Goal: Task Accomplishment & Management: Use online tool/utility

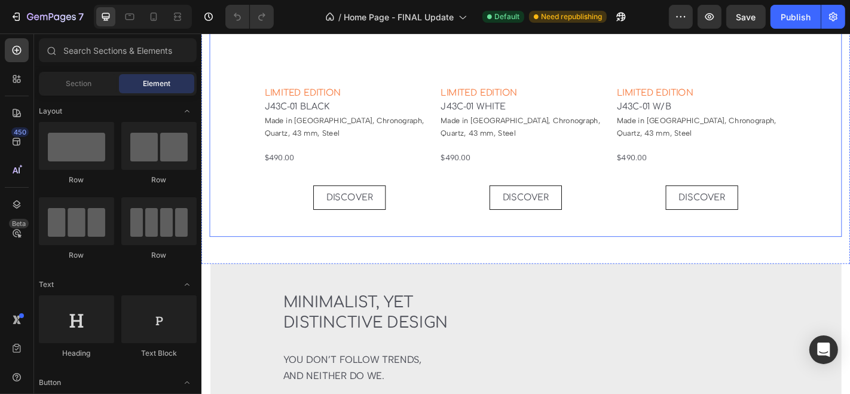
scroll to position [2688, 0]
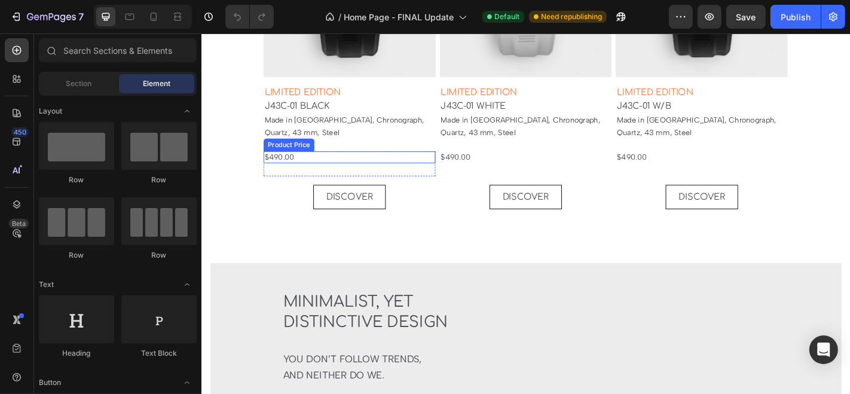
click at [295, 165] on div "$490.00" at bounding box center [364, 169] width 190 height 13
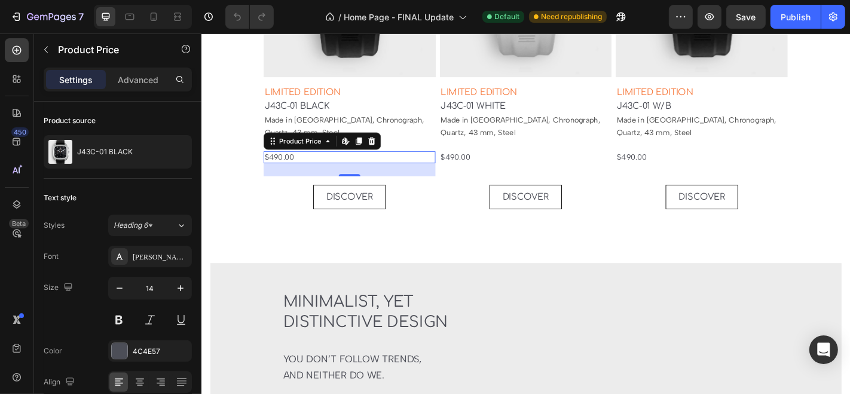
click at [306, 164] on div "$490.00" at bounding box center [364, 169] width 190 height 13
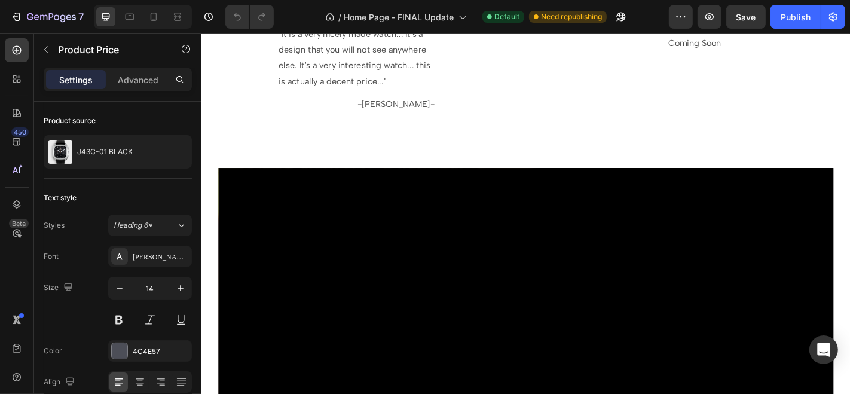
scroll to position [4701, 0]
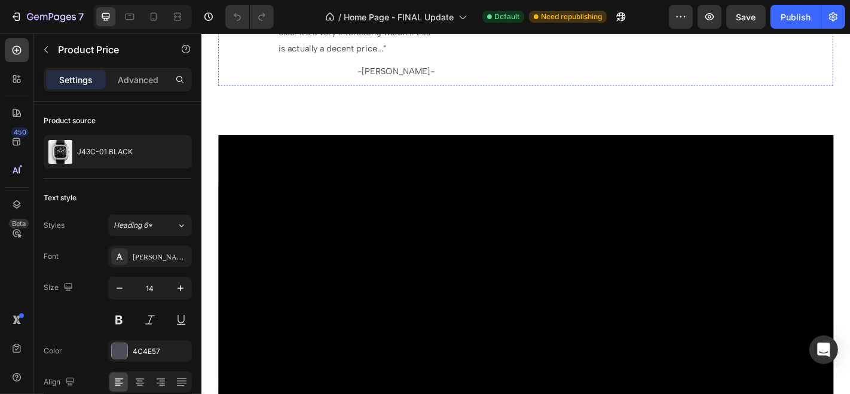
click at [661, 16] on p "Coming Soon" at bounding box center [746, 7] width 173 height 17
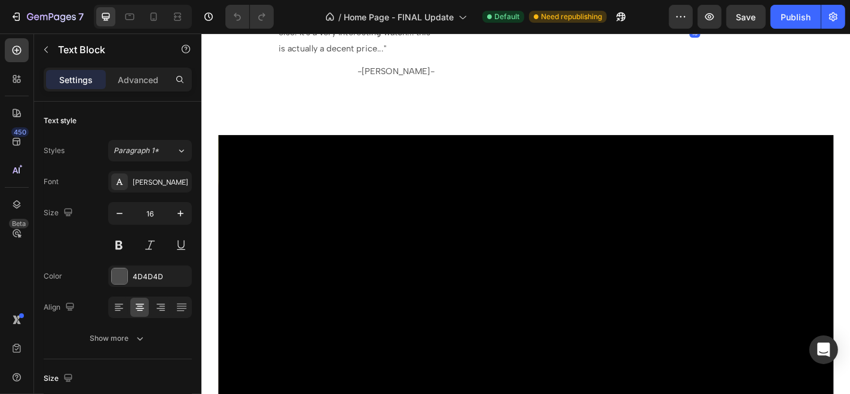
click at [677, 16] on p "Coming Soon" at bounding box center [746, 7] width 173 height 17
drag, startPoint x: 677, startPoint y: 117, endPoint x: 771, endPoint y: 128, distance: 94.4
click at [771, 17] on div "Coming Soon" at bounding box center [745, 8] width 175 height 20
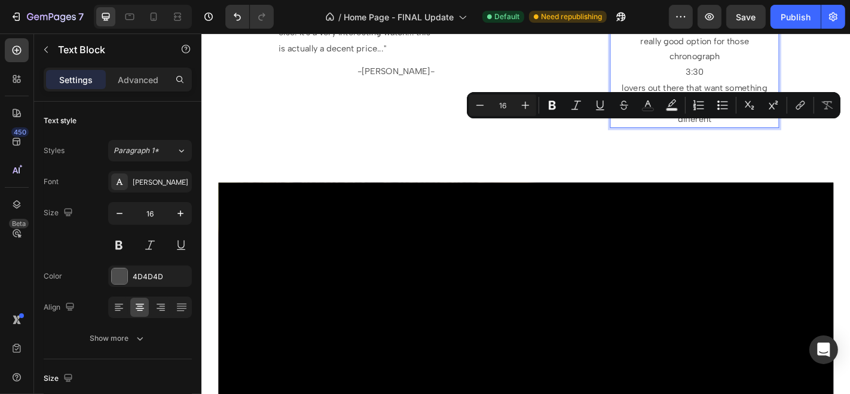
drag, startPoint x: 749, startPoint y: 137, endPoint x: 718, endPoint y: 137, distance: 31.1
click at [718, 33] on p "3:27" at bounding box center [746, 24] width 173 height 17
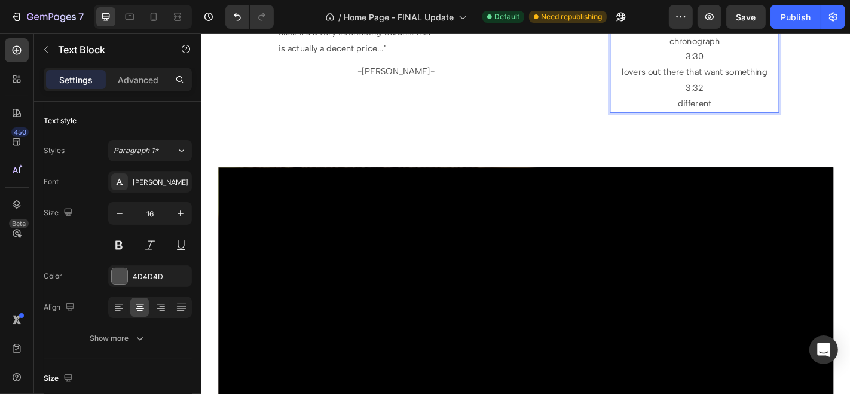
click at [676, 51] on p "really good option for those chronograph" at bounding box center [746, 33] width 173 height 35
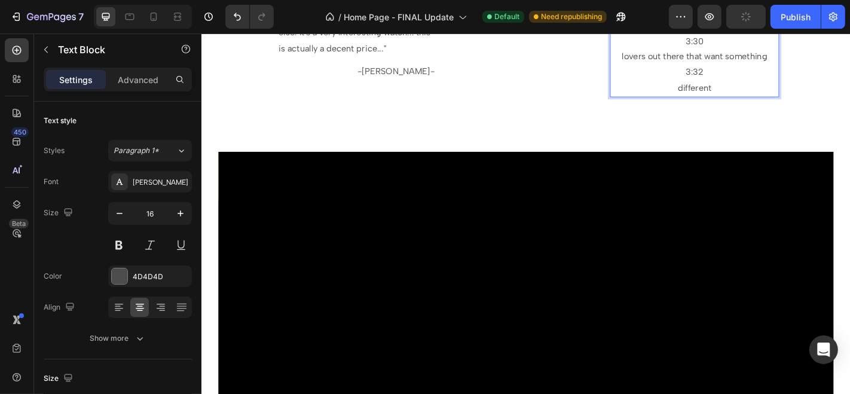
click at [709, 33] on p "this is a really good option for those chronograph" at bounding box center [746, 16] width 173 height 35
click at [728, 51] on p "3:30" at bounding box center [746, 41] width 173 height 17
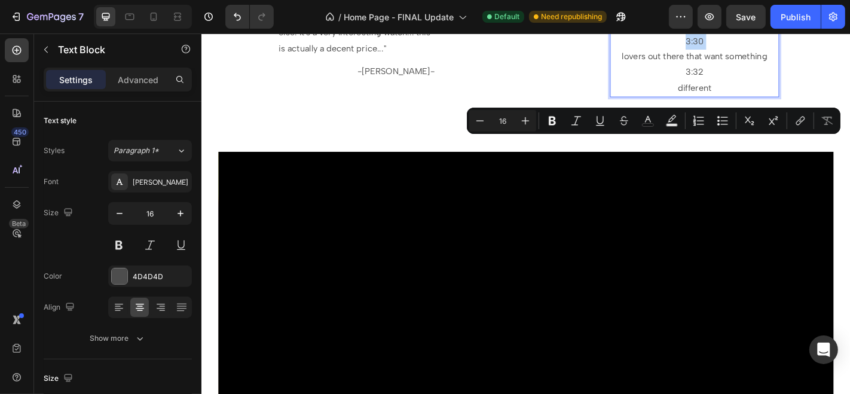
drag, startPoint x: 728, startPoint y: 154, endPoint x: 755, endPoint y: 154, distance: 26.9
click at [755, 51] on p "3:30" at bounding box center [746, 41] width 173 height 17
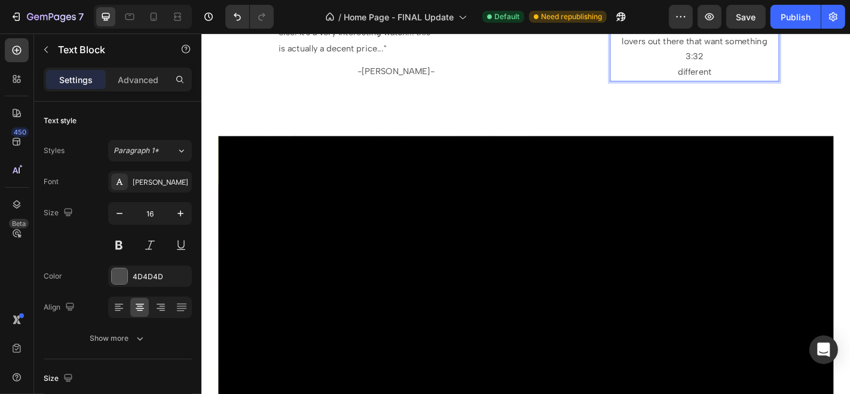
click at [660, 51] on p "lovers out there that want something" at bounding box center [746, 41] width 173 height 17
click at [704, 50] on p "this is a really good option for those chronograph lovers out there that want s…" at bounding box center [746, 24] width 173 height 51
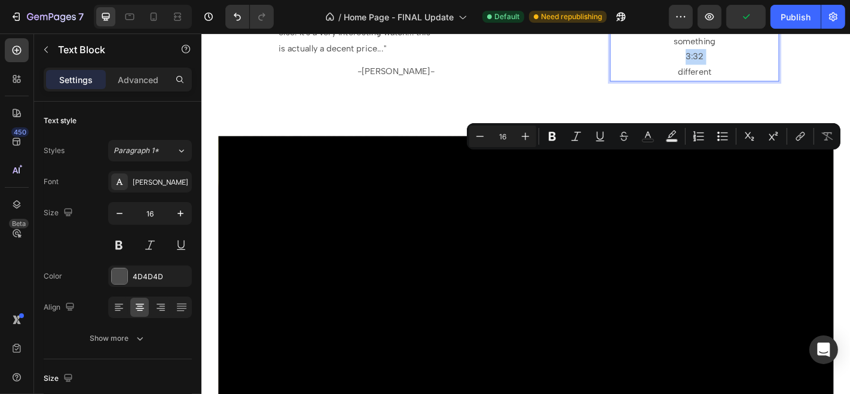
drag, startPoint x: 726, startPoint y: 171, endPoint x: 721, endPoint y: 188, distance: 17.8
click at [721, 86] on div "this is a really good option for those chronograph lovers out there that want s…" at bounding box center [745, 42] width 175 height 88
click at [721, 85] on p "different" at bounding box center [746, 76] width 173 height 17
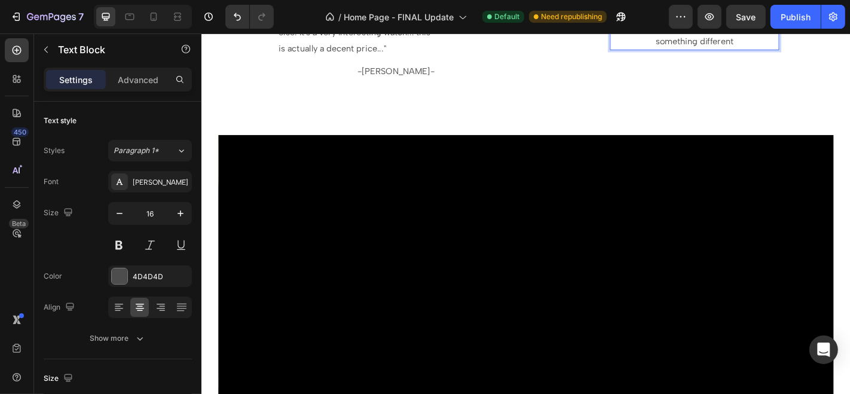
click at [660, 50] on p "this is a really good option for those chronograph lovers out there that want s…" at bounding box center [746, 24] width 173 height 51
drag, startPoint x: 657, startPoint y: 120, endPoint x: 794, endPoint y: 157, distance: 142.2
click at [794, 50] on p "this is a really good option for those chronograph lovers out there that want s…" at bounding box center [746, 24] width 173 height 51
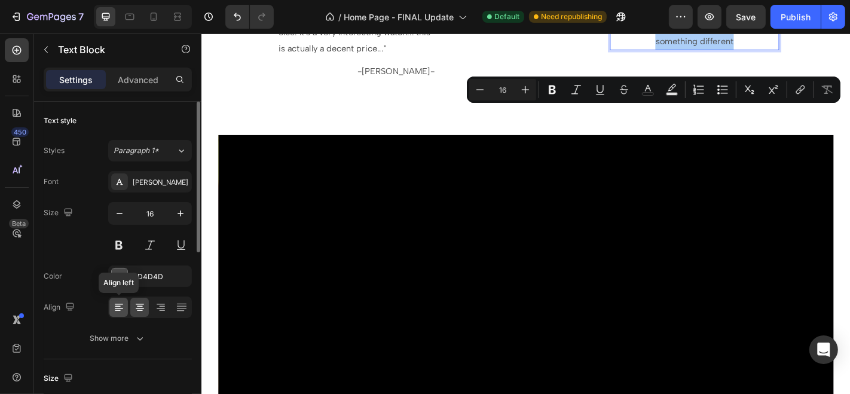
click at [112, 308] on div at bounding box center [118, 307] width 19 height 19
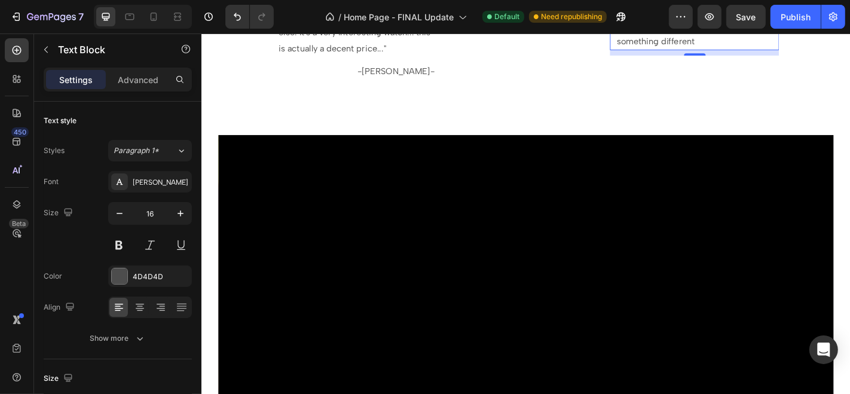
click at [660, 50] on p "this is a really good option for those chronograph lovers out there that want s…" at bounding box center [746, 24] width 173 height 51
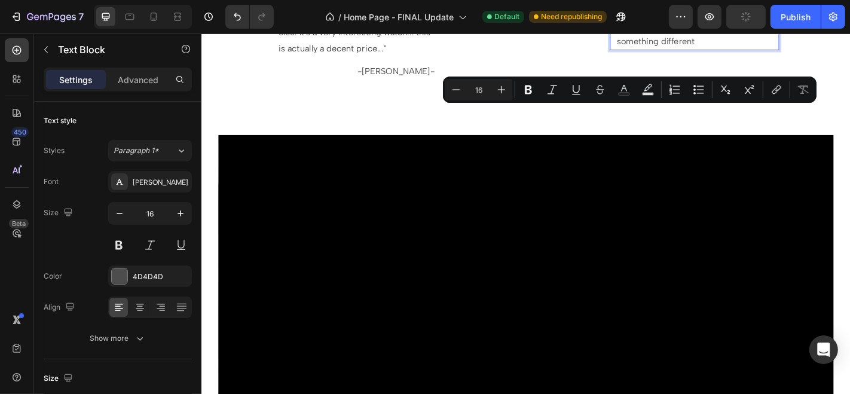
click at [652, 51] on div "this is a really good option for those chronograph lovers out there that want s…" at bounding box center [745, 25] width 187 height 54
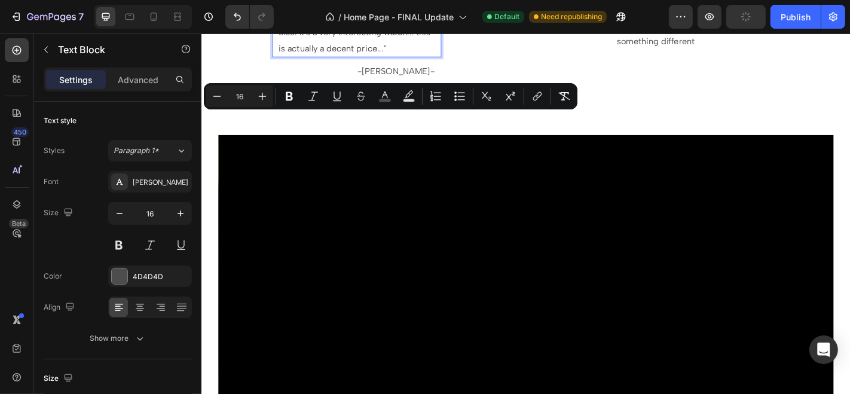
click at [286, 58] on p "" It is a very nicely made watch ... it's a design that you will not see anywhe…" at bounding box center [372, 23] width 173 height 69
copy span """
click at [658, 51] on div "This is a really good option for those chronograph lovers out there that want s…" at bounding box center [745, 25] width 175 height 54
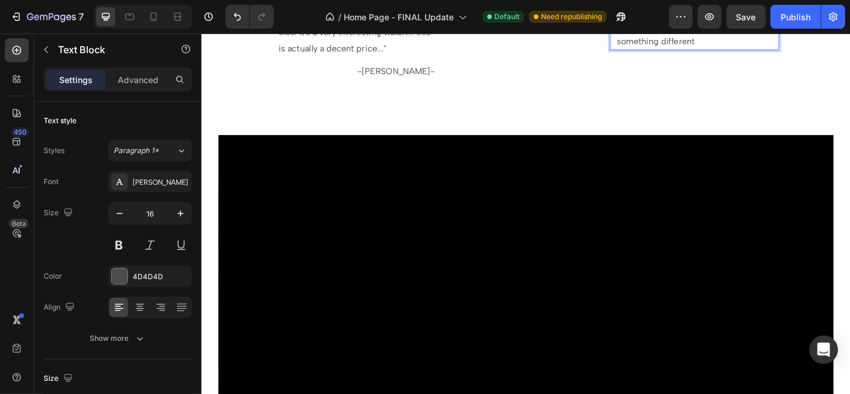
click at [768, 50] on p "" This is a really good option for those chronograph lovers out there that want…" at bounding box center [746, 24] width 173 height 51
click at [752, 47] on span """ at bounding box center [750, 41] width 3 height 11
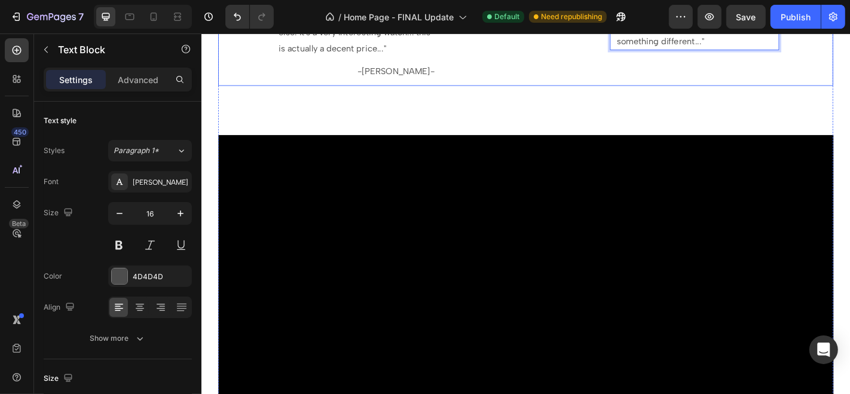
drag, startPoint x: 774, startPoint y: 177, endPoint x: 764, endPoint y: 170, distance: 12.4
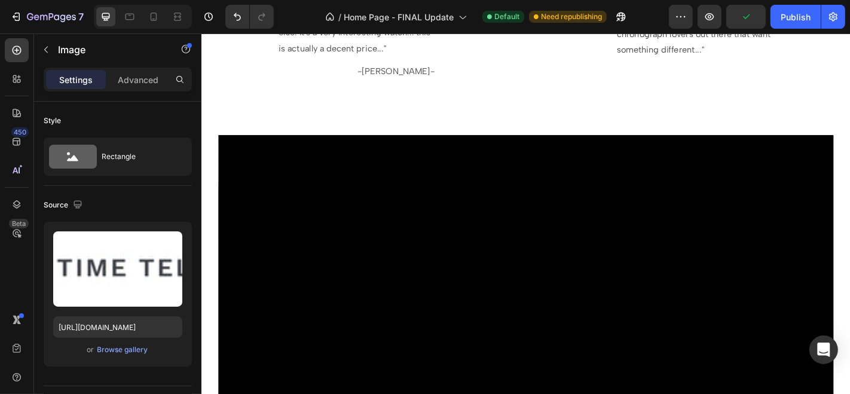
drag, startPoint x: 746, startPoint y: 108, endPoint x: 746, endPoint y: 118, distance: 9.6
click at [746, 7] on div at bounding box center [746, 6] width 24 height 4
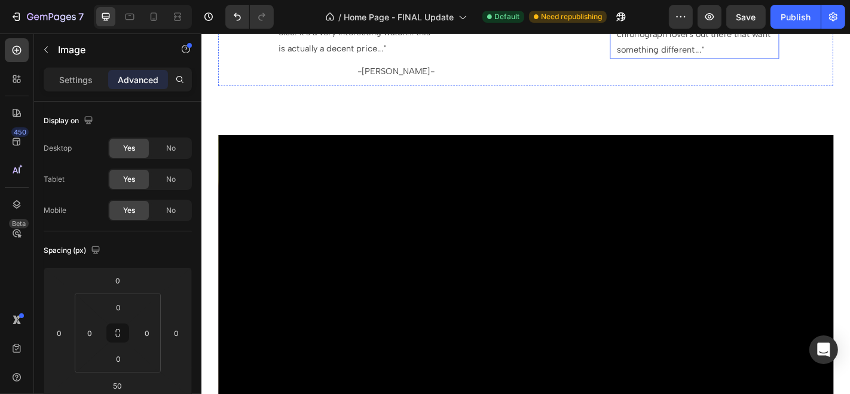
click at [788, 60] on p "" This is a really good option for those chronograph lovers out there that want…" at bounding box center [746, 33] width 173 height 51
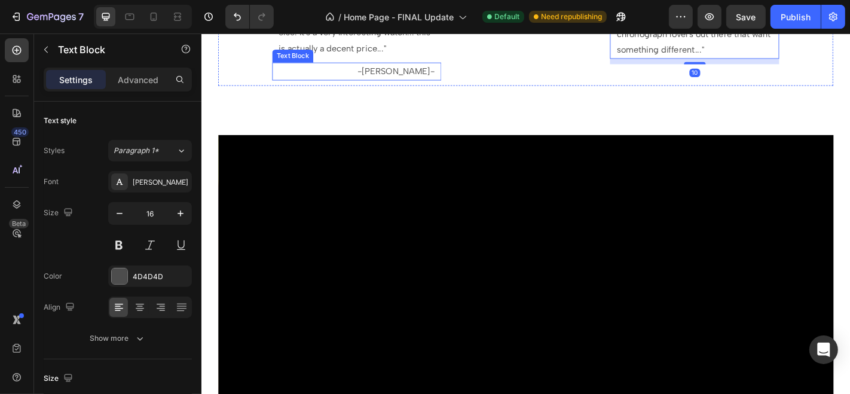
click at [413, 80] on span "[PERSON_NAME]" at bounding box center [416, 74] width 76 height 11
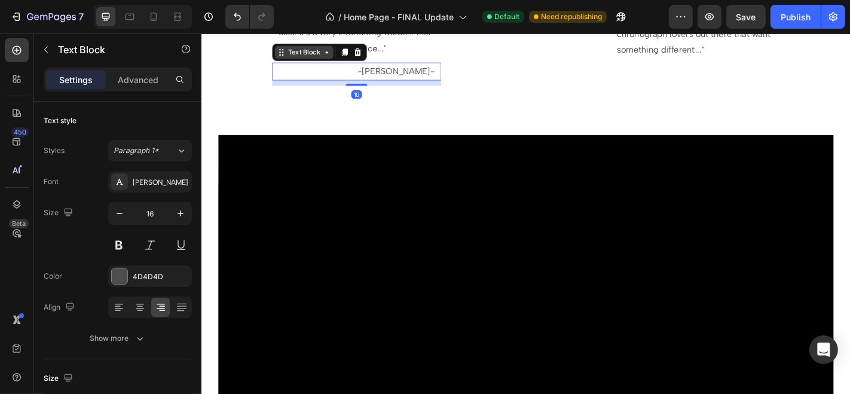
click at [290, 59] on icon at bounding box center [289, 54] width 10 height 10
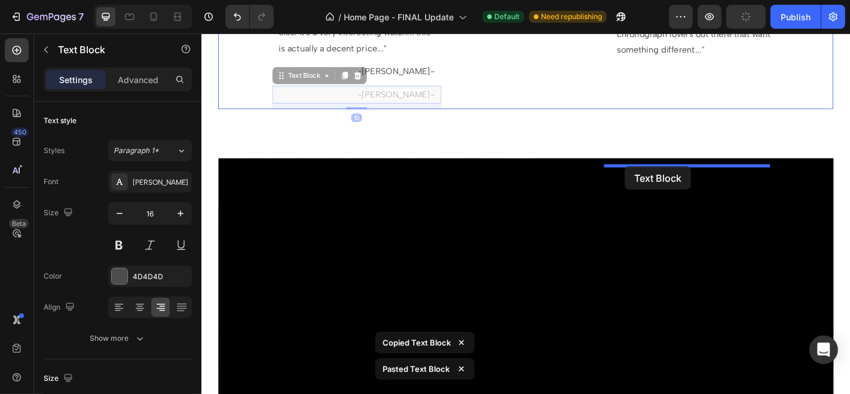
drag, startPoint x: 296, startPoint y: 209, endPoint x: 669, endPoint y: 180, distance: 373.3
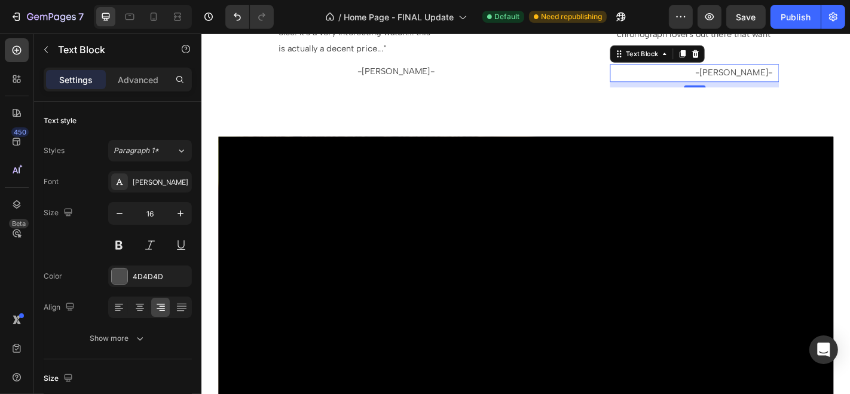
click at [768, 82] on span "[PERSON_NAME]" at bounding box center [790, 75] width 76 height 11
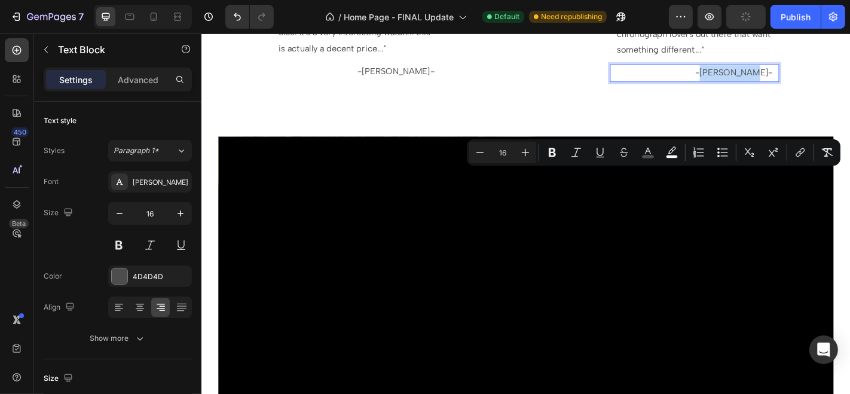
drag, startPoint x: 768, startPoint y: 188, endPoint x: 813, endPoint y: 188, distance: 44.2
click at [813, 82] on span "[PERSON_NAME]" at bounding box center [790, 75] width 76 height 11
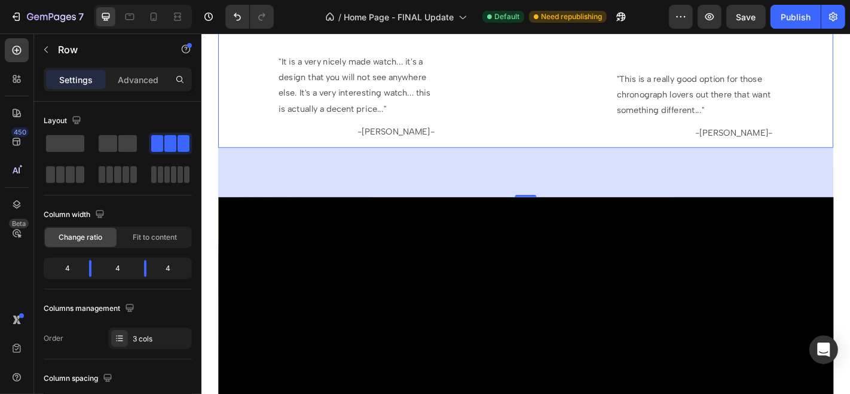
scroll to position [4634, 0]
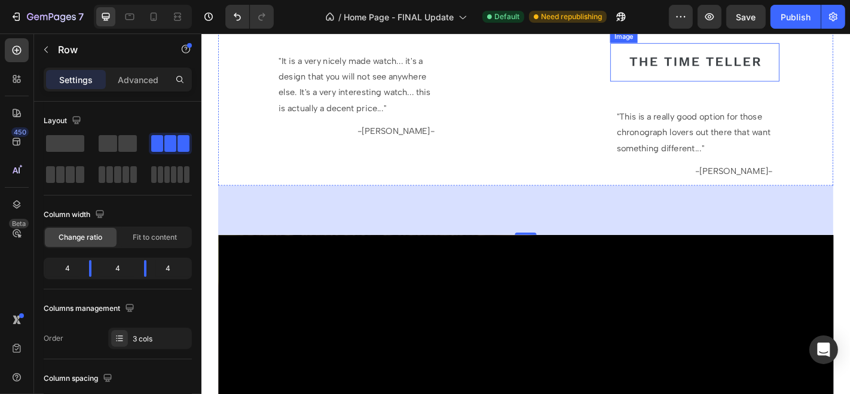
click at [681, 86] on img at bounding box center [746, 65] width 161 height 42
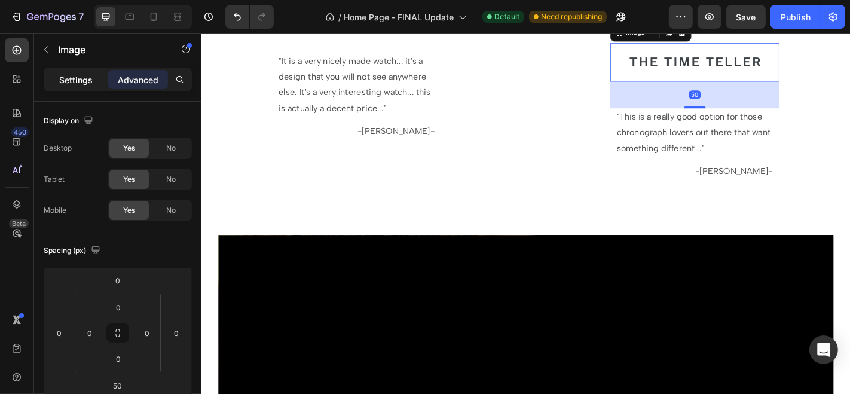
click at [85, 76] on p "Settings" at bounding box center [75, 79] width 33 height 13
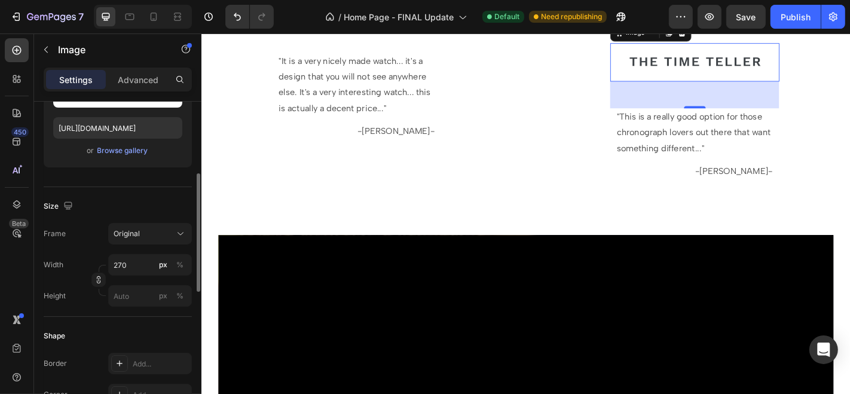
scroll to position [133, 0]
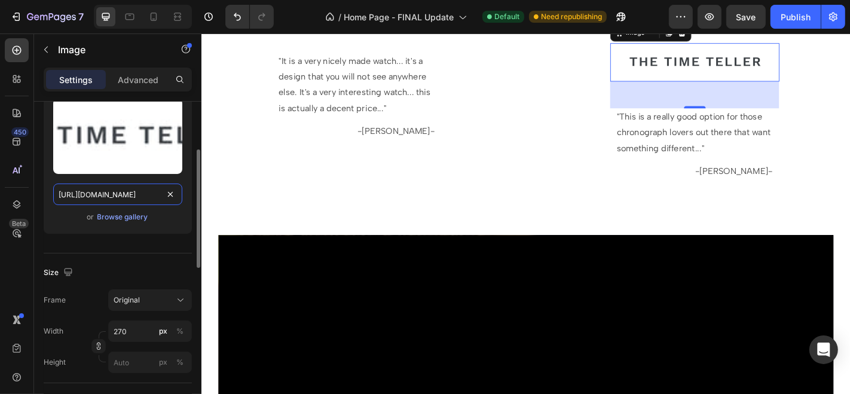
click at [56, 192] on input "[URL][DOMAIN_NAME]" at bounding box center [117, 194] width 129 height 22
click at [111, 246] on div "Source Upload Image [URL][DOMAIN_NAME] or Browse gallery" at bounding box center [118, 153] width 148 height 200
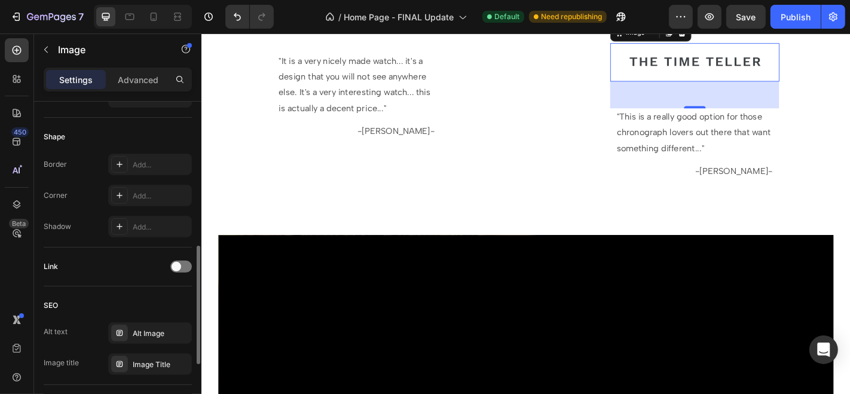
scroll to position [464, 0]
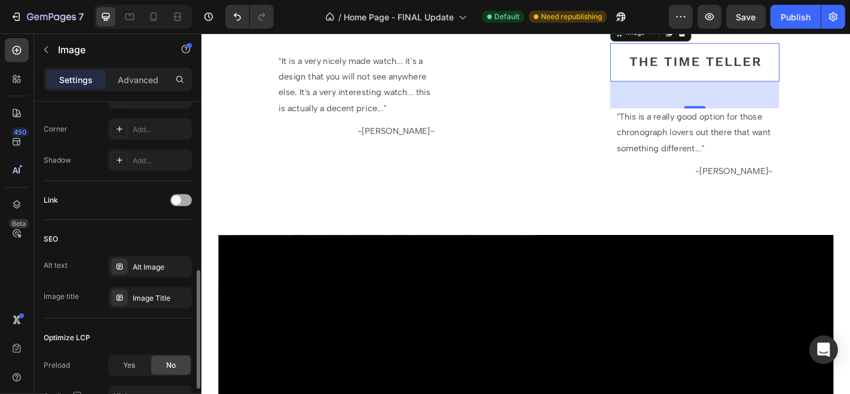
click at [182, 198] on div at bounding box center [181, 200] width 22 height 12
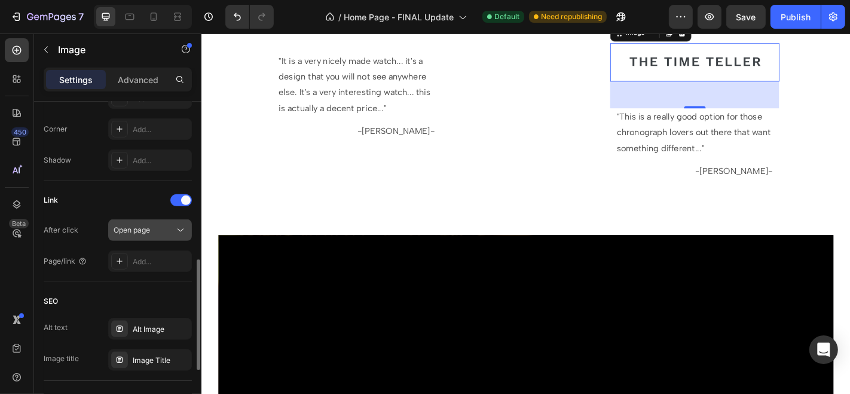
click at [151, 229] on div "Open page" at bounding box center [144, 230] width 61 height 11
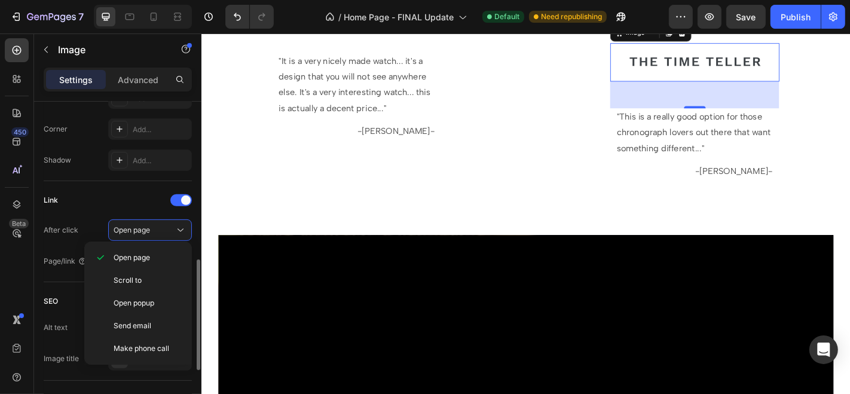
click at [95, 209] on div "Link After click Open page Page/link Add..." at bounding box center [118, 231] width 148 height 81
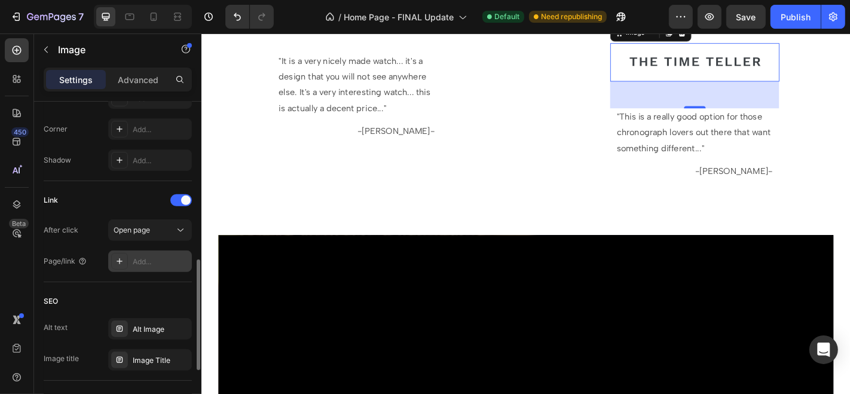
click at [146, 261] on div "Add..." at bounding box center [161, 261] width 56 height 11
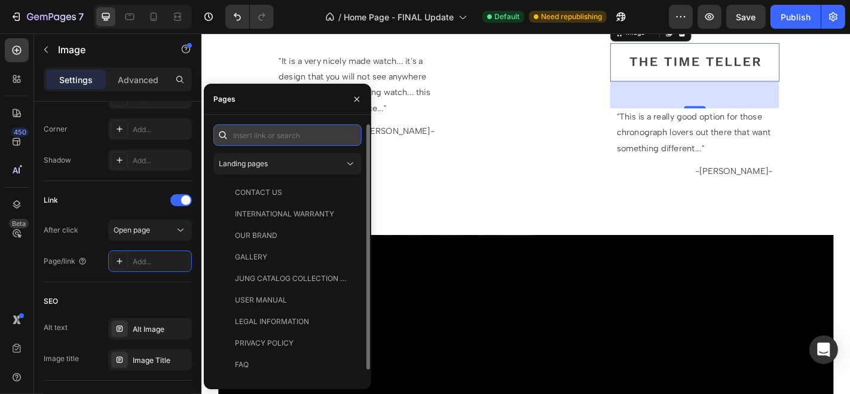
click at [274, 135] on input "text" at bounding box center [287, 135] width 148 height 22
paste input "[URL][DOMAIN_NAME]"
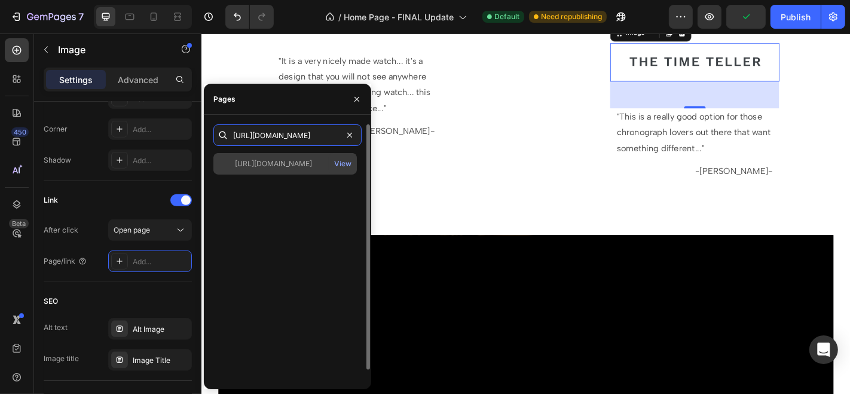
type input "[URL][DOMAIN_NAME]"
click at [281, 160] on div "[URL][DOMAIN_NAME]" at bounding box center [273, 163] width 77 height 11
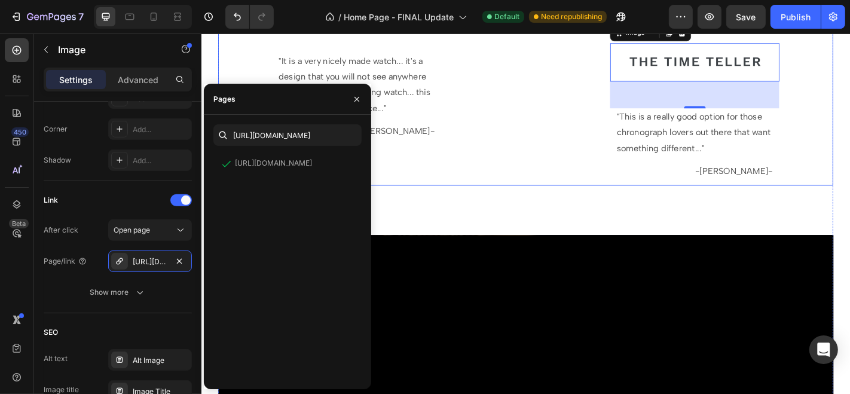
click at [565, 168] on div "Image " I did really enjoy the J43C-01, my personal preferences are very tough …" at bounding box center [559, 22] width 187 height 359
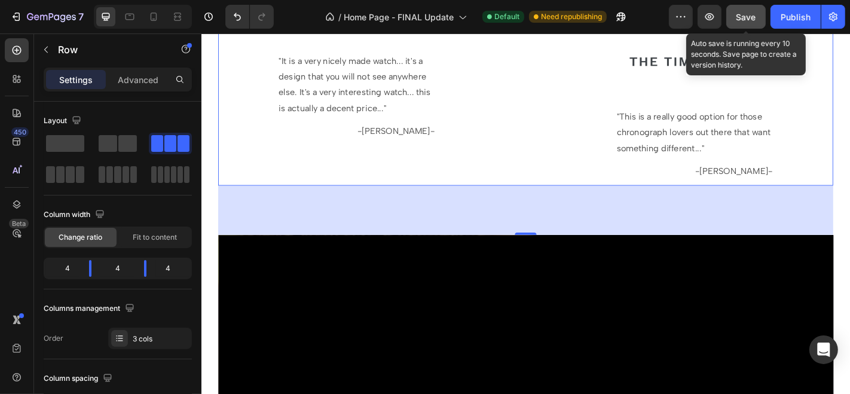
click at [732, 23] on button "Save" at bounding box center [745, 17] width 39 height 24
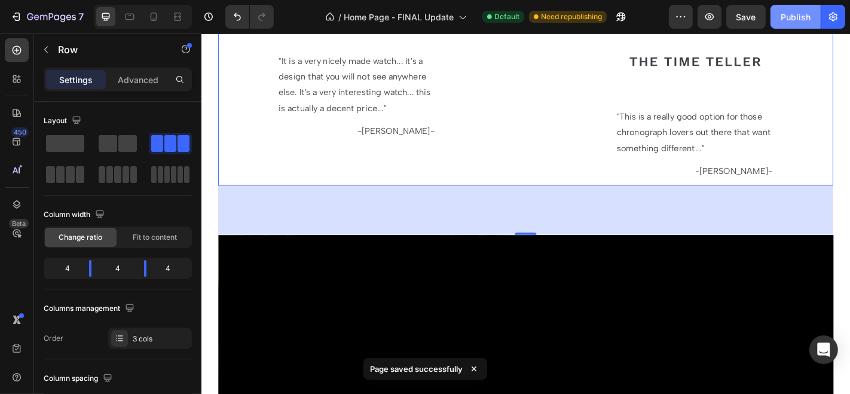
click at [785, 20] on div "Publish" at bounding box center [795, 17] width 30 height 13
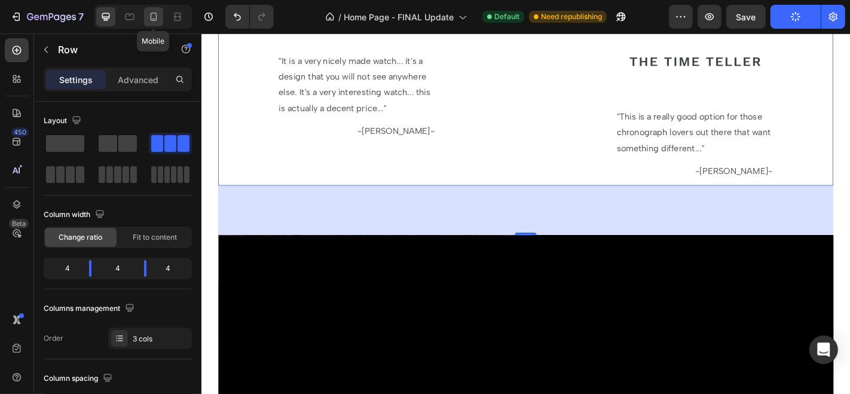
click at [155, 21] on icon at bounding box center [154, 17] width 12 height 12
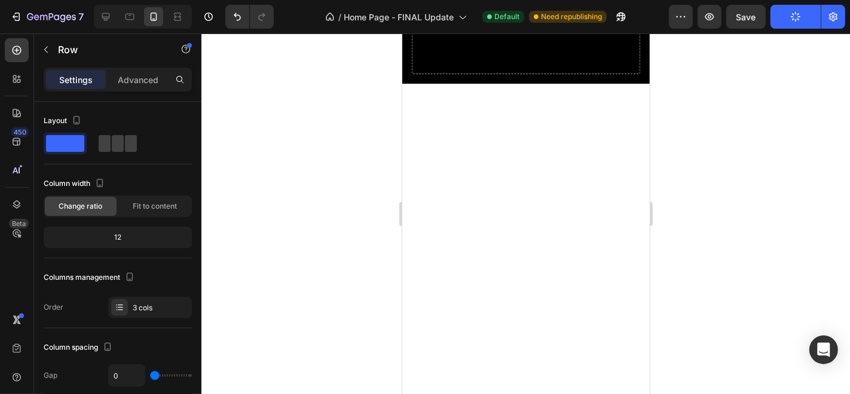
scroll to position [4776, 0]
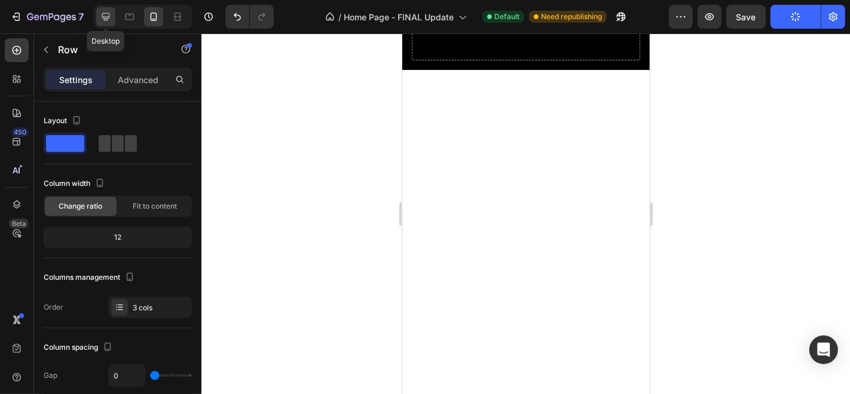
click at [108, 14] on icon at bounding box center [106, 17] width 12 height 12
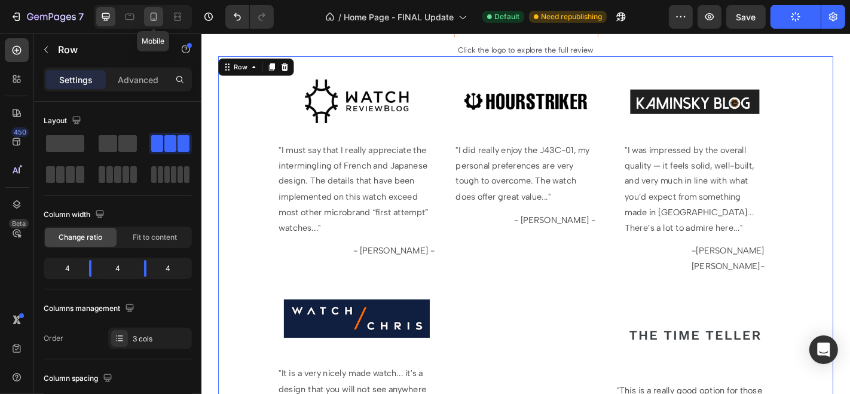
scroll to position [4594, 0]
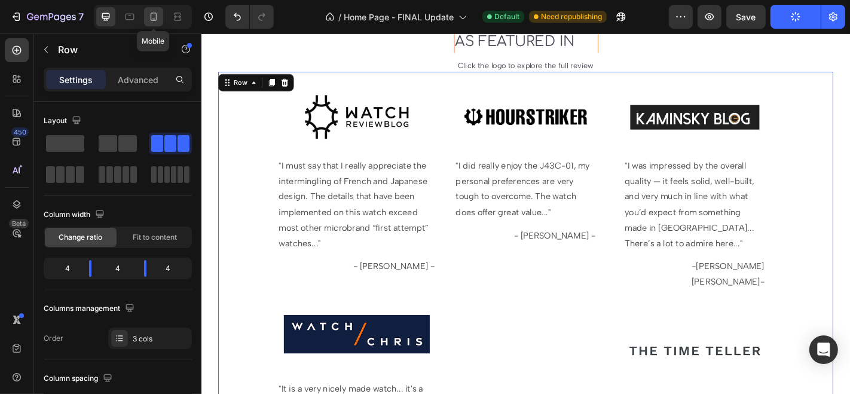
click at [154, 19] on icon at bounding box center [154, 17] width 12 height 12
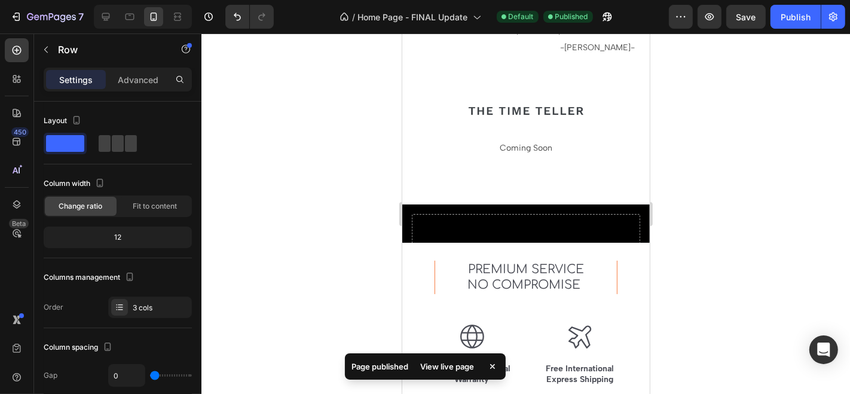
scroll to position [4913, 0]
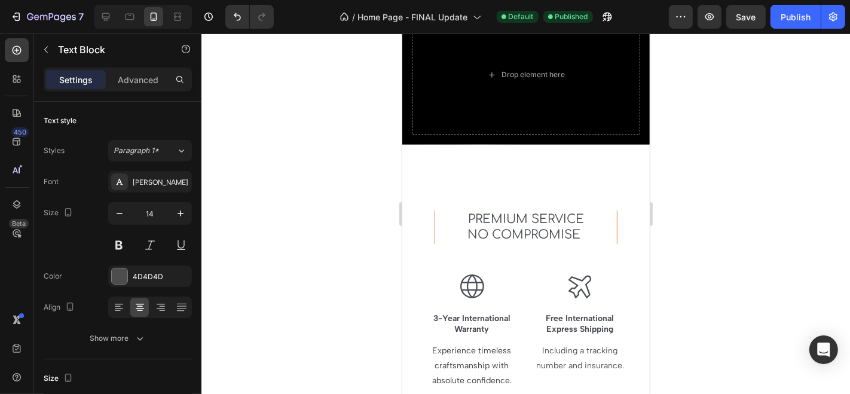
click at [104, 14] on icon at bounding box center [106, 17] width 12 height 12
type input "16"
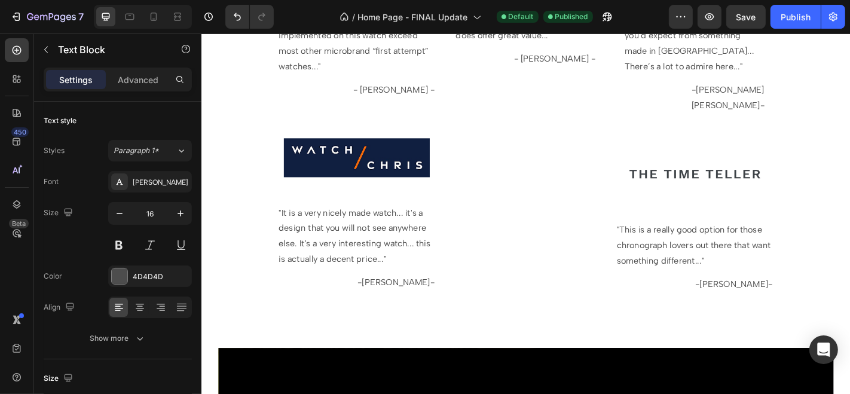
scroll to position [5029, 0]
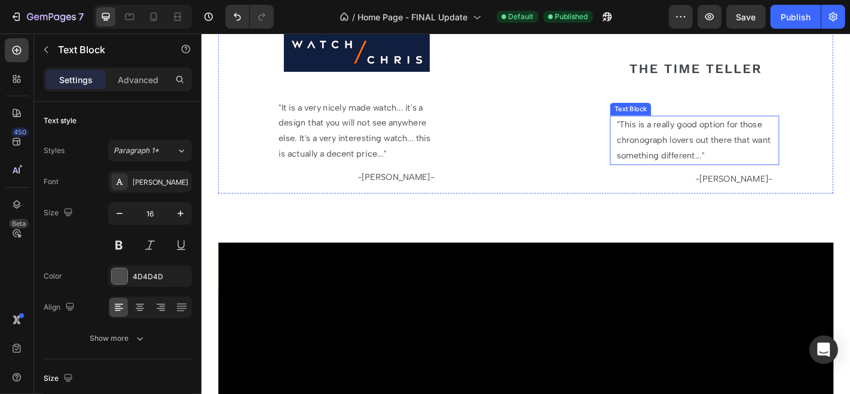
click at [662, 125] on p "" This is a really good option for those chronograph lovers out there that want…" at bounding box center [746, 150] width 173 height 51
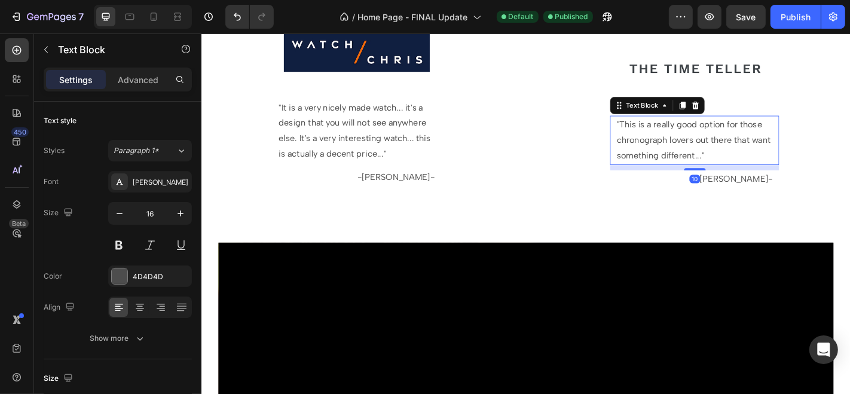
click at [652, 124] on div "" This is a really good option for those chronograph lovers out there that want…" at bounding box center [745, 151] width 187 height 54
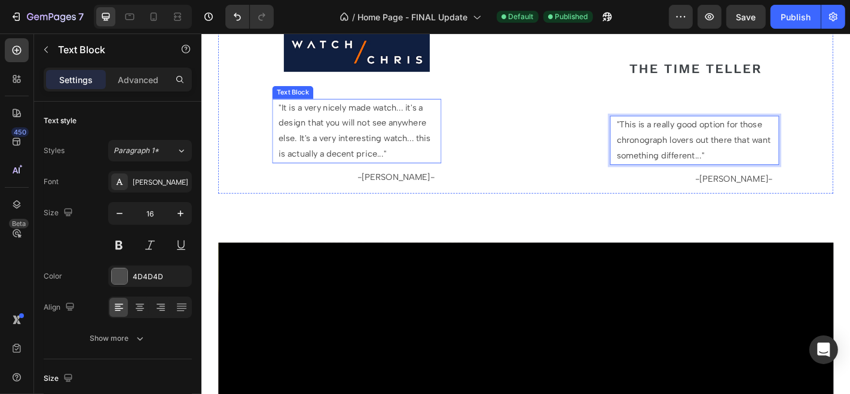
click at [400, 142] on p "" It is a very nicely made watch ... it's a design that you will not see anywhe…" at bounding box center [372, 140] width 173 height 69
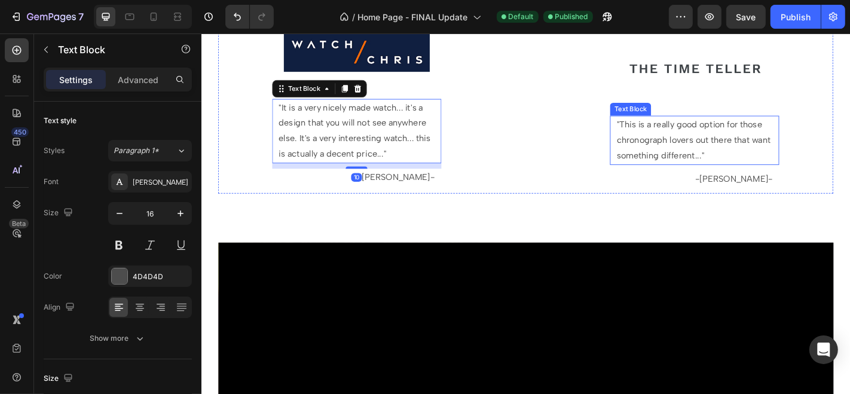
click at [674, 125] on p "" This is a really good option for those chronograph lovers out there that want…" at bounding box center [746, 150] width 173 height 51
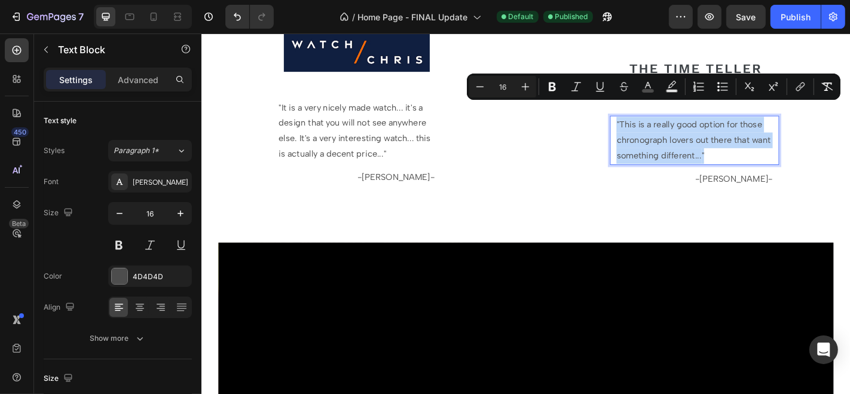
drag, startPoint x: 652, startPoint y: 115, endPoint x: 788, endPoint y: 155, distance: 141.2
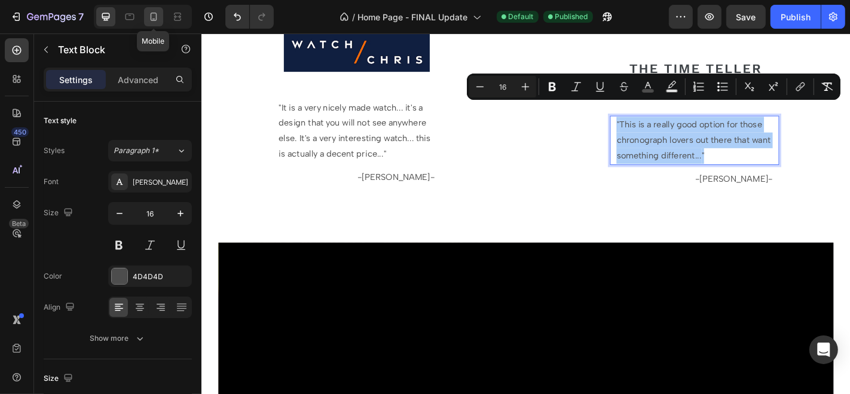
drag, startPoint x: 154, startPoint y: 20, endPoint x: 269, endPoint y: 174, distance: 192.5
click at [154, 20] on icon at bounding box center [154, 17] width 7 height 8
type input "14"
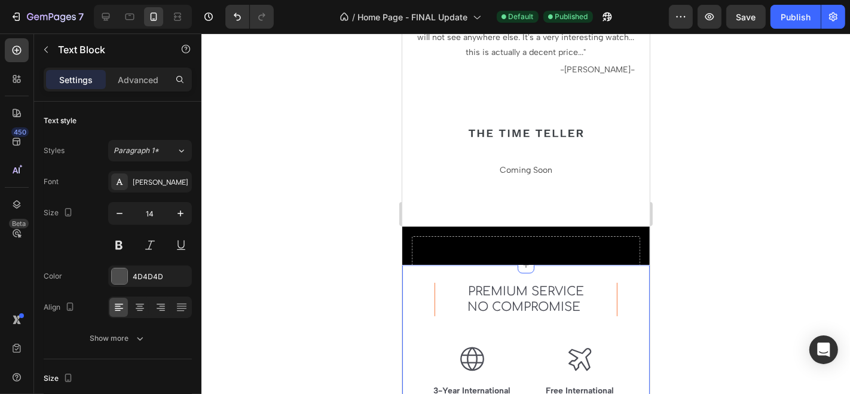
scroll to position [5819, 0]
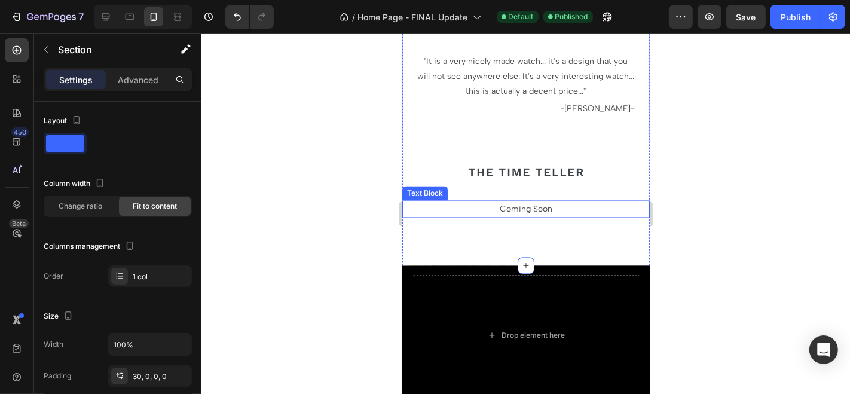
click at [542, 201] on p "Coming Soon" at bounding box center [525, 208] width 245 height 15
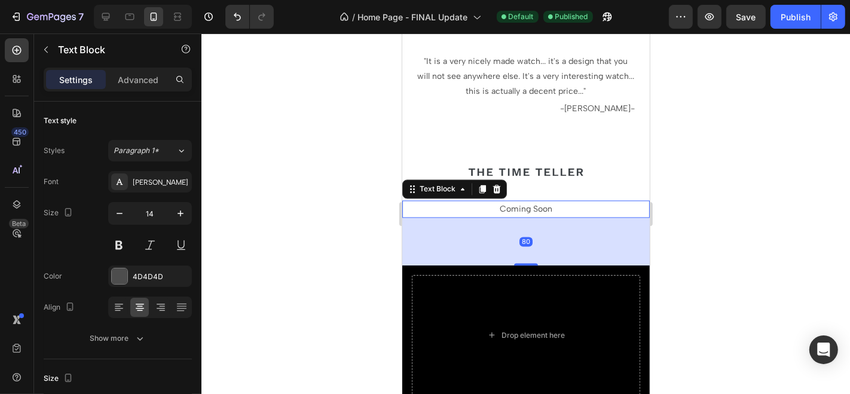
click at [551, 201] on p "Coming Soon" at bounding box center [525, 208] width 245 height 15
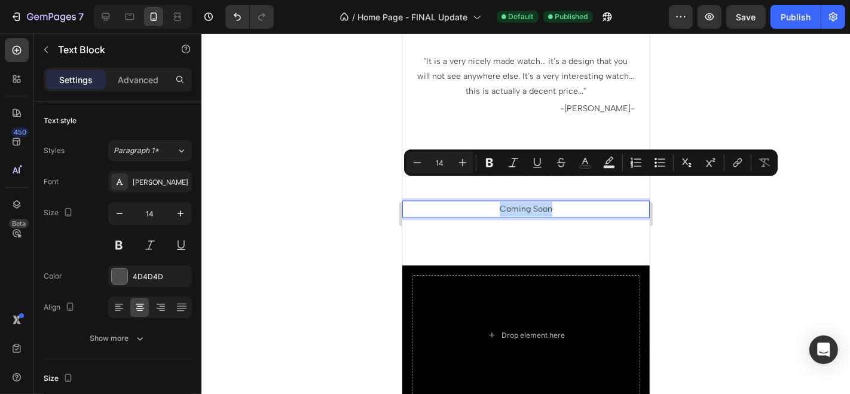
drag, startPoint x: 551, startPoint y: 186, endPoint x: 471, endPoint y: 185, distance: 80.1
click at [471, 201] on p "Coming Soon" at bounding box center [525, 208] width 245 height 15
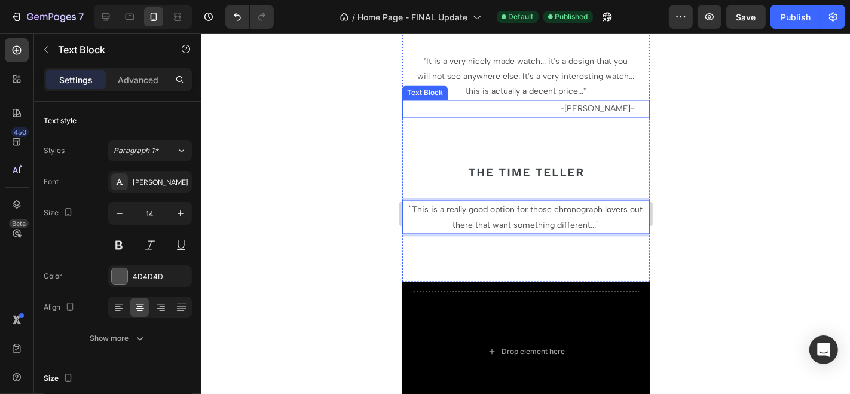
click at [427, 87] on div "Text Block" at bounding box center [424, 92] width 41 height 11
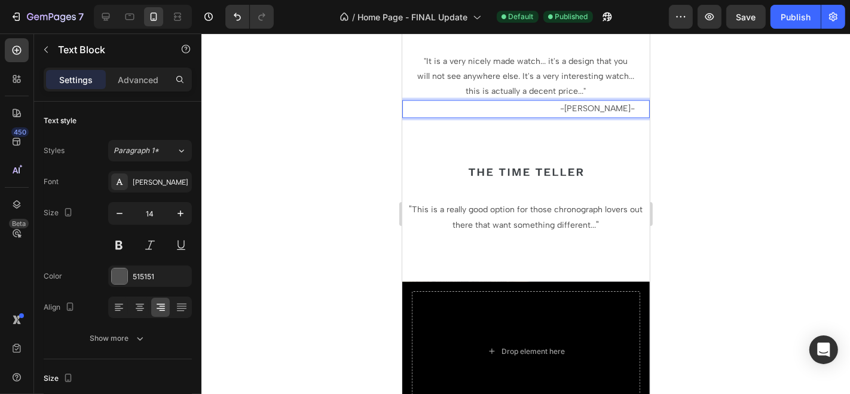
click at [436, 100] on p "- [PERSON_NAME] -" at bounding box center [518, 107] width 231 height 15
click at [689, 100] on div at bounding box center [525, 213] width 648 height 360
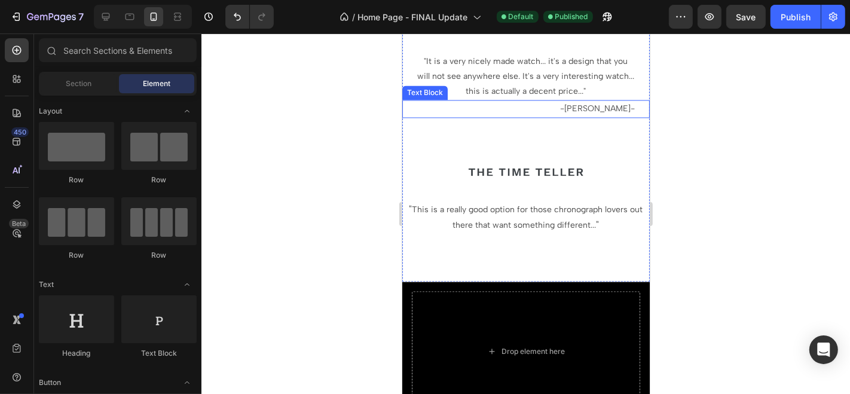
click at [613, 103] on span "[PERSON_NAME]" at bounding box center [596, 108] width 66 height 10
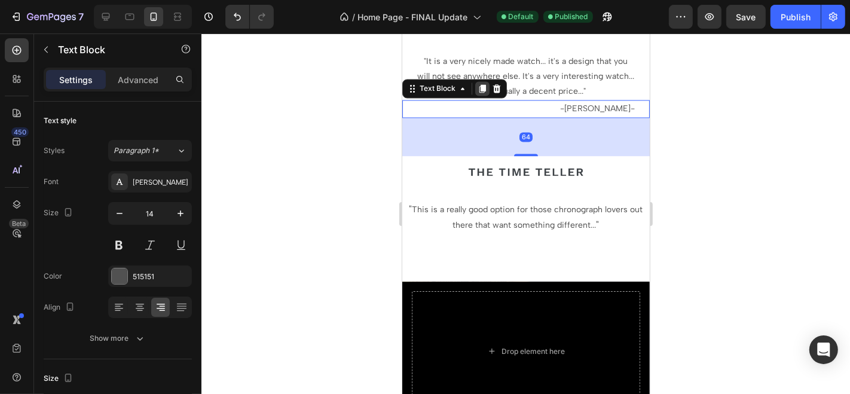
click at [483, 84] on icon at bounding box center [482, 88] width 7 height 8
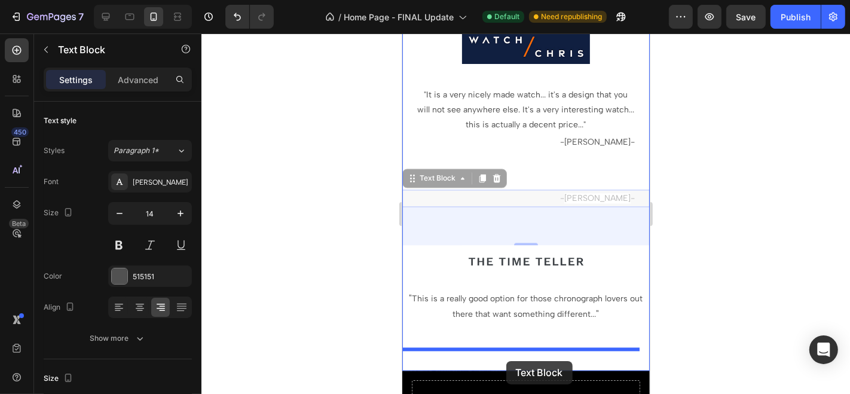
scroll to position [5817, 0]
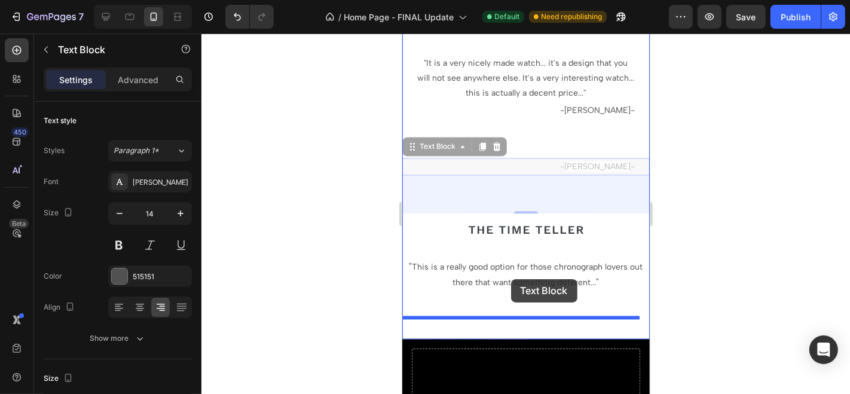
drag, startPoint x: 414, startPoint y: 128, endPoint x: 510, endPoint y: 278, distance: 178.7
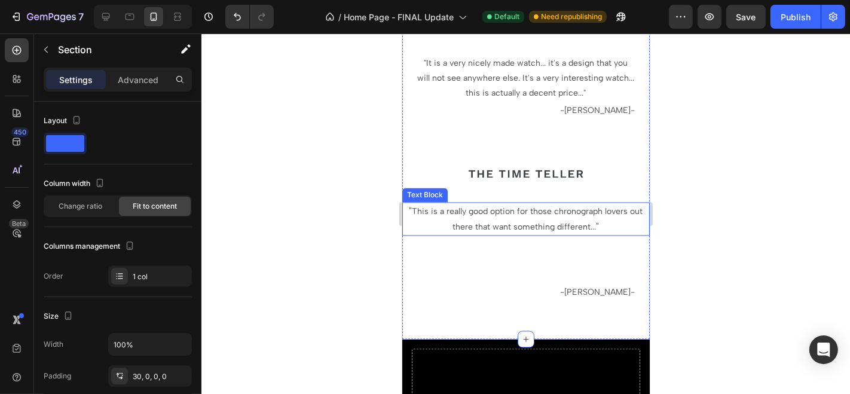
click at [527, 203] on p "" This is a really good option for those chronograph lovers out there that want…" at bounding box center [525, 218] width 245 height 31
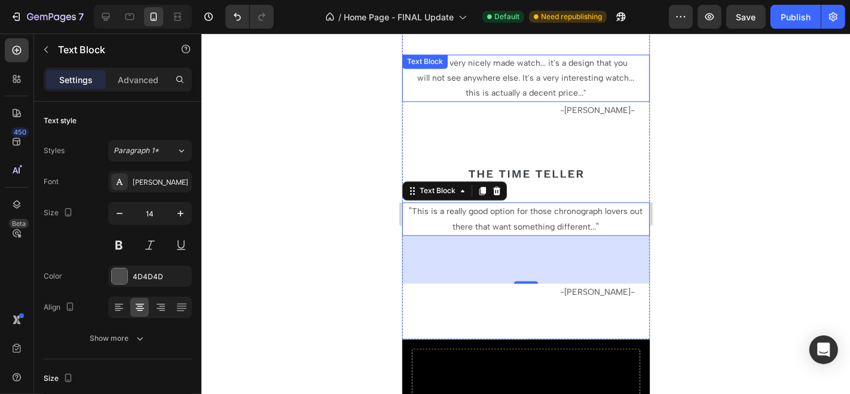
click at [547, 74] on span "... it's a design that you will not see anywhere else. It's a very interesting …" at bounding box center [525, 77] width 217 height 40
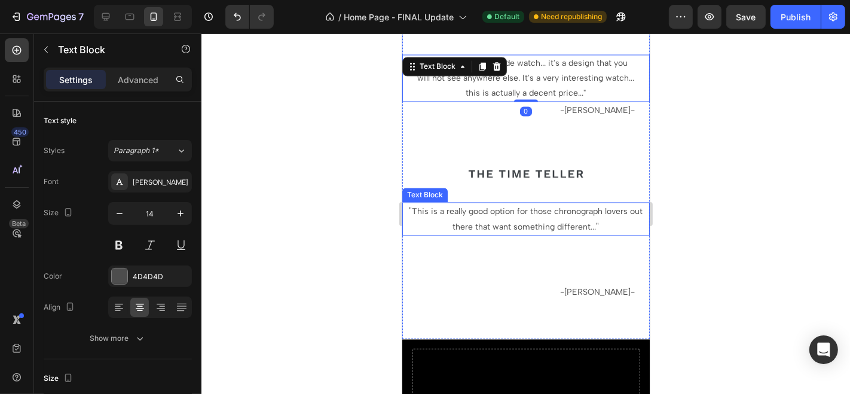
drag, startPoint x: 516, startPoint y: 180, endPoint x: 518, endPoint y: 191, distance: 10.4
click at [516, 203] on p "" This is a really good option for those chronograph lovers out there that want…" at bounding box center [525, 218] width 245 height 31
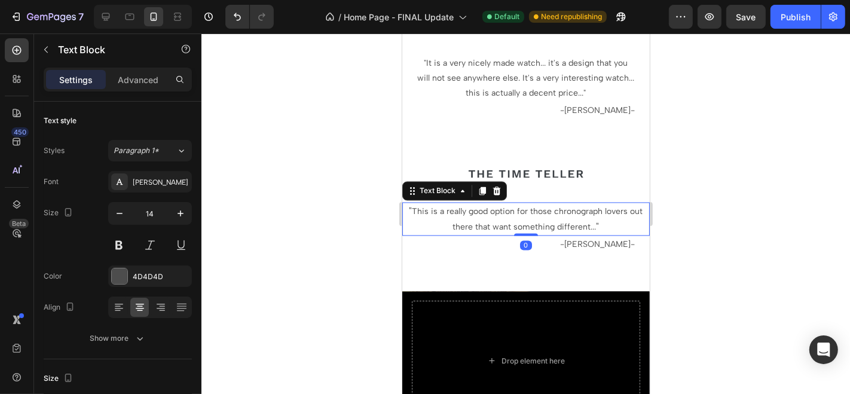
drag, startPoint x: 515, startPoint y: 259, endPoint x: 556, endPoint y: 203, distance: 69.7
click at [512, 201] on div "" This is a really good option for those chronograph lovers out there that want…" at bounding box center [524, 217] width 247 height 33
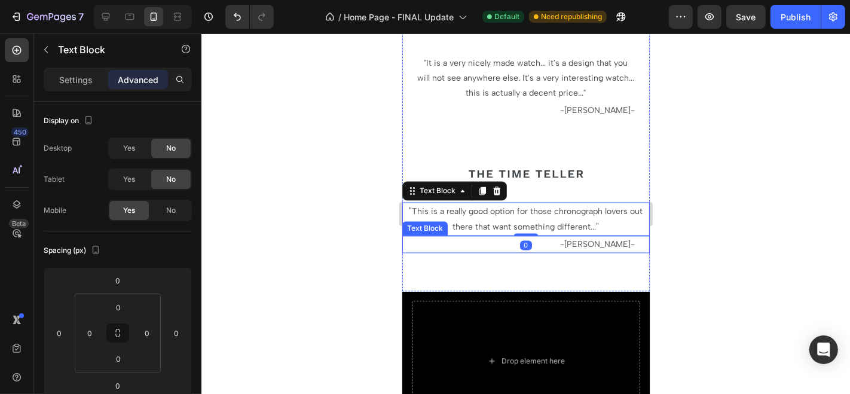
click at [578, 238] on span "[PERSON_NAME]" at bounding box center [596, 243] width 66 height 10
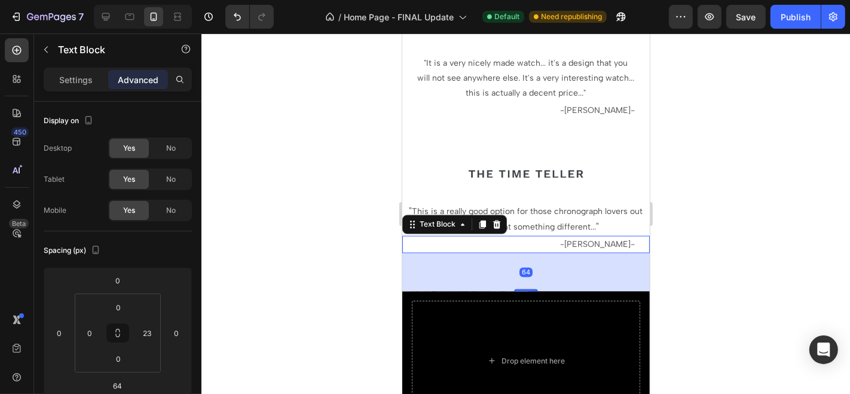
click at [577, 238] on span "[PERSON_NAME]" at bounding box center [596, 243] width 66 height 10
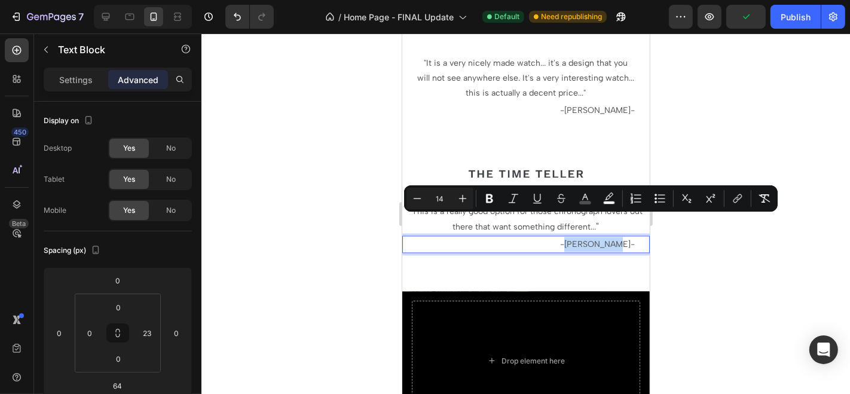
drag, startPoint x: 577, startPoint y: 223, endPoint x: 617, endPoint y: 221, distance: 39.5
click at [617, 236] on p "- [PERSON_NAME] -" at bounding box center [518, 243] width 231 height 15
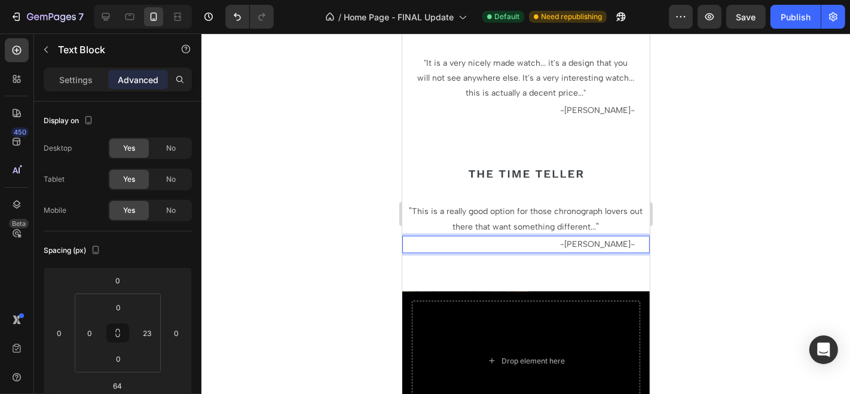
click at [707, 201] on div at bounding box center [525, 213] width 648 height 360
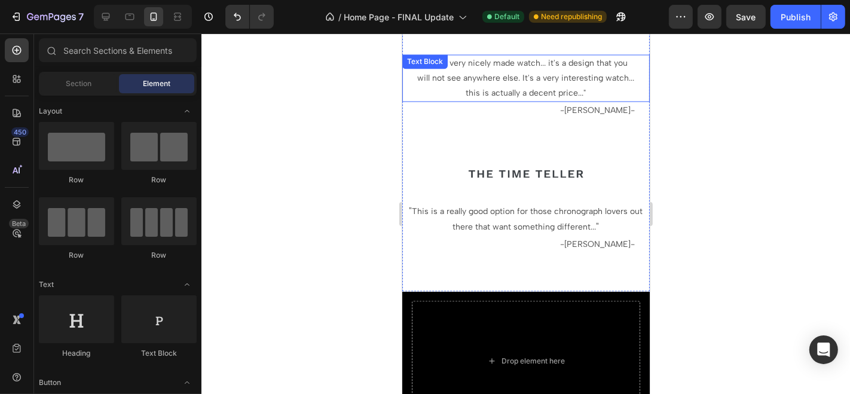
click at [483, 63] on p "" It is a very nicely made watch ... it's a design that you will not see anywhe…" at bounding box center [524, 77] width 217 height 45
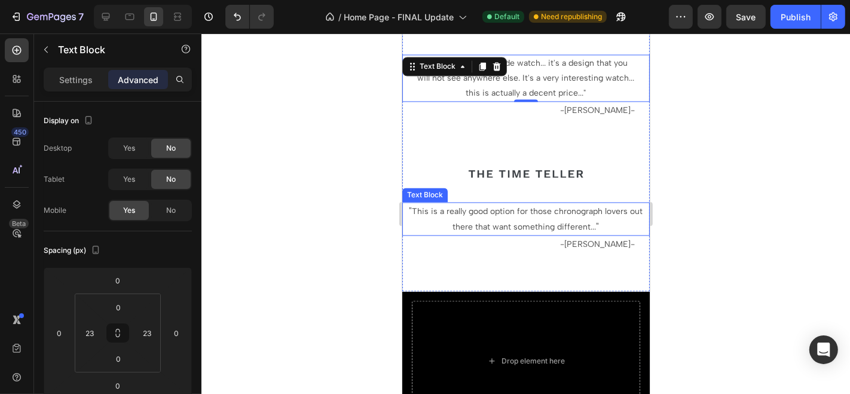
click at [452, 203] on p "" This is a really good option for those chronograph lovers out there that want…" at bounding box center [525, 218] width 245 height 31
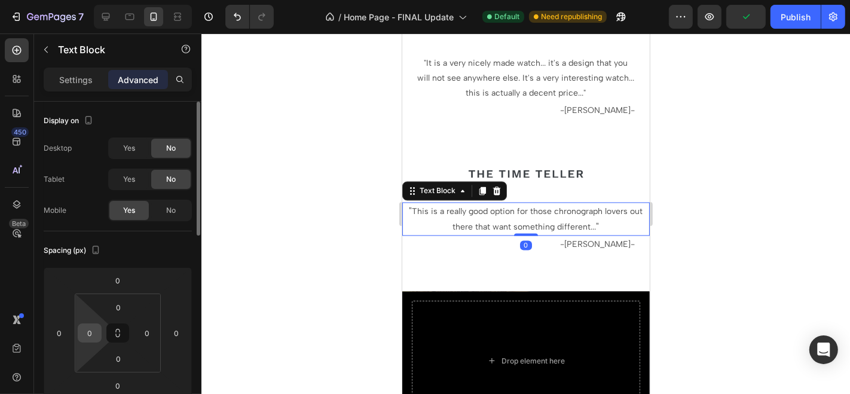
click at [92, 337] on input "0" at bounding box center [90, 333] width 18 height 18
type input "23"
click at [148, 332] on input "0" at bounding box center [147, 333] width 18 height 18
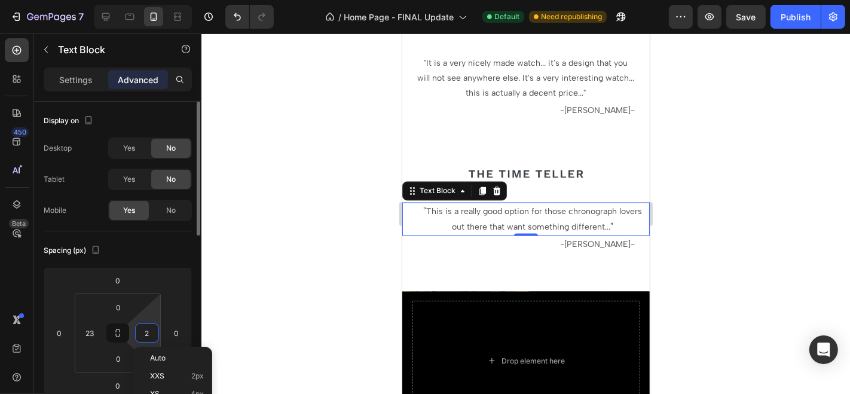
type input "23"
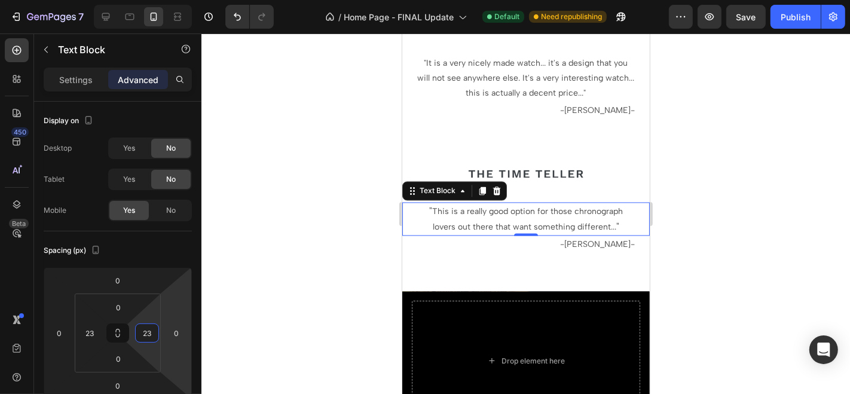
click at [697, 259] on div at bounding box center [525, 213] width 648 height 360
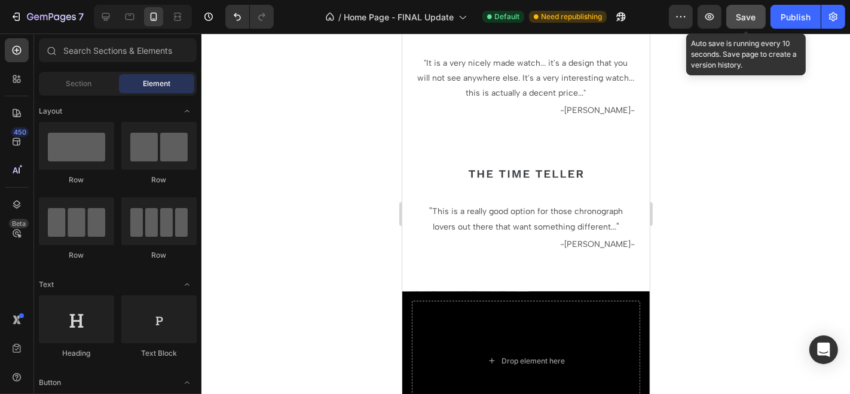
click at [747, 20] on span "Save" at bounding box center [746, 17] width 20 height 10
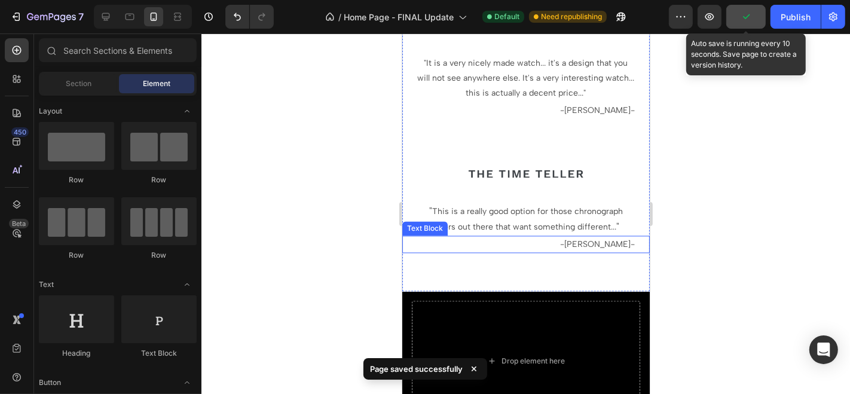
click at [577, 238] on span "[PERSON_NAME]" at bounding box center [596, 243] width 66 height 10
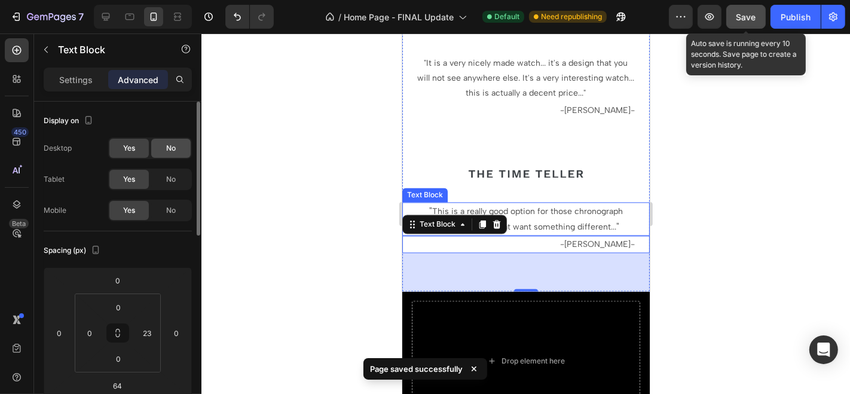
click at [160, 150] on div "No" at bounding box center [170, 148] width 39 height 19
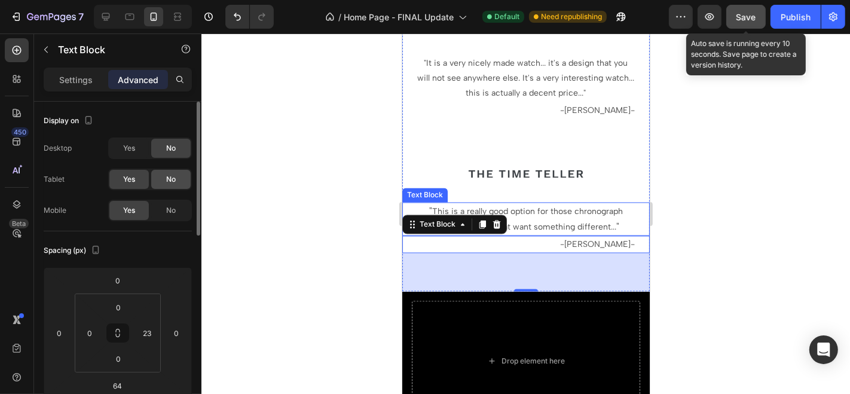
click at [171, 179] on span "No" at bounding box center [171, 179] width 10 height 11
click at [530, 203] on p "" This is a really good option for those chronograph lovers out there that want…" at bounding box center [524, 218] width 217 height 31
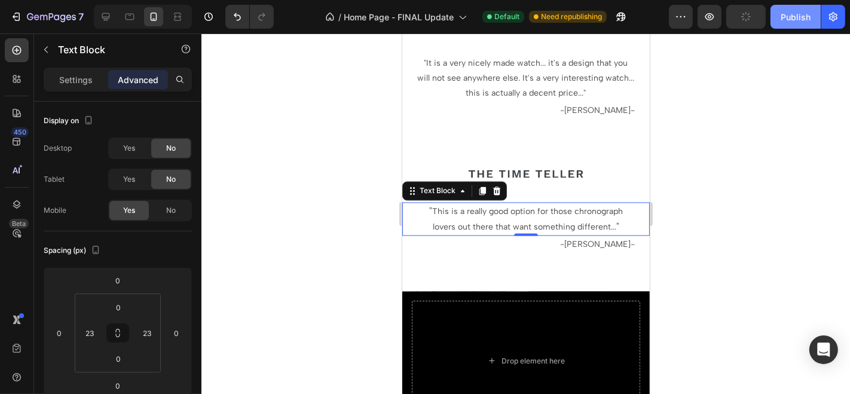
click at [781, 16] on div "Publish" at bounding box center [795, 17] width 30 height 13
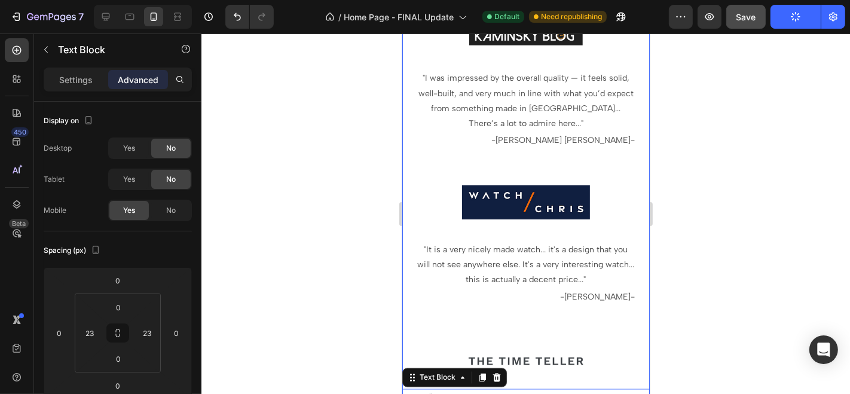
scroll to position [5685, 0]
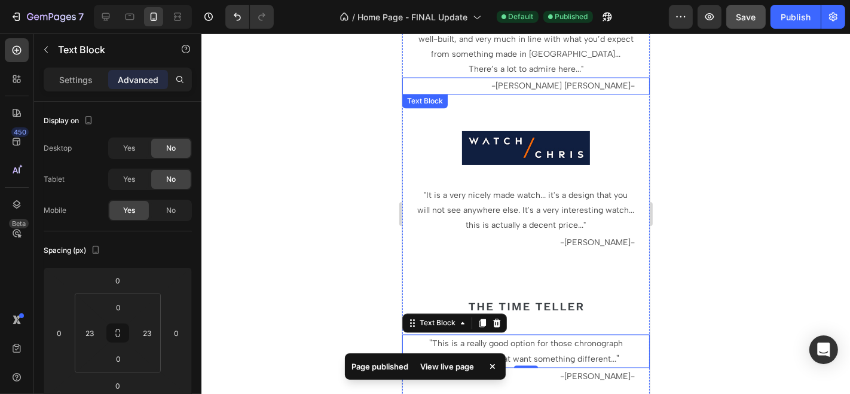
click at [495, 81] on span "-" at bounding box center [492, 86] width 4 height 10
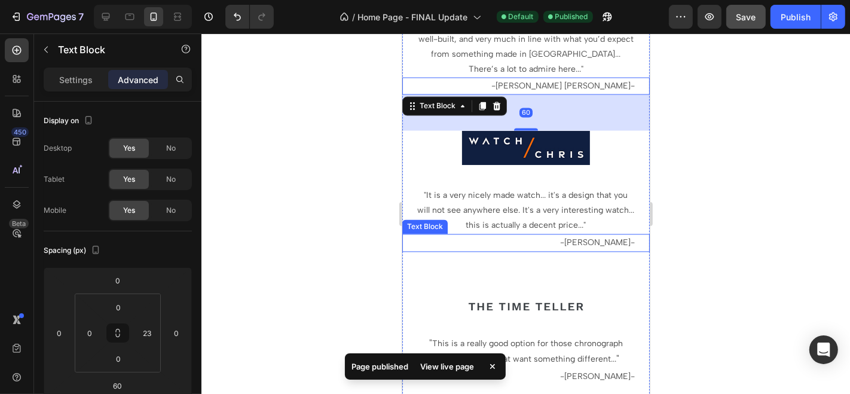
click at [560, 235] on p "- [PERSON_NAME] -" at bounding box center [518, 242] width 231 height 15
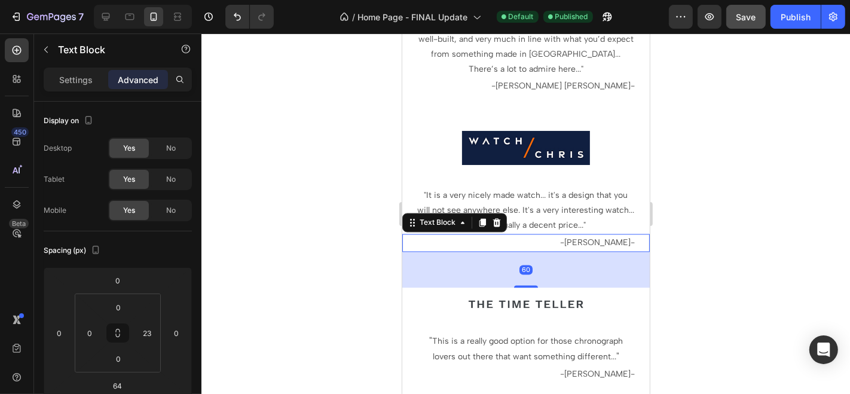
drag, startPoint x: 517, startPoint y: 268, endPoint x: 627, endPoint y: 258, distance: 109.8
click at [517, 285] on div at bounding box center [525, 286] width 24 height 2
type input "60"
click at [681, 246] on div at bounding box center [525, 213] width 648 height 360
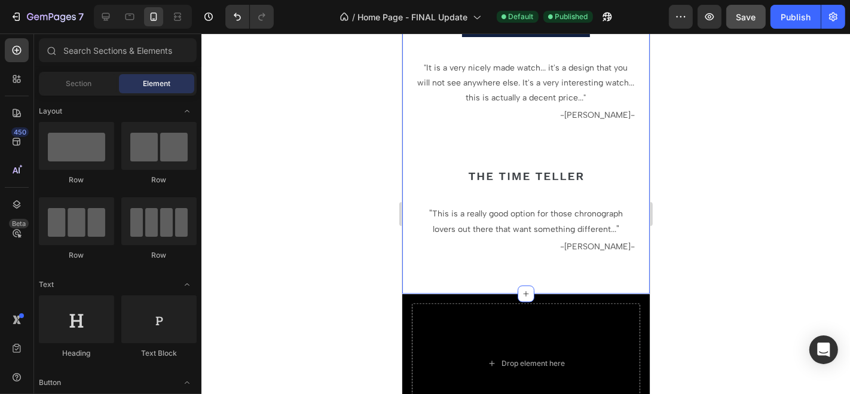
scroll to position [5817, 0]
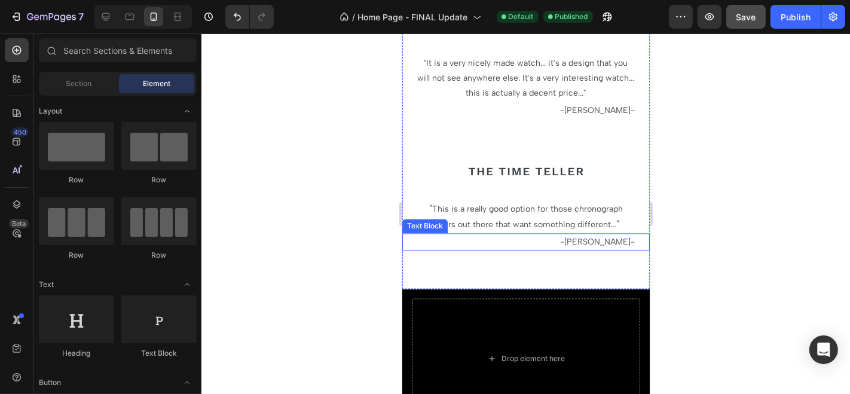
click at [559, 236] on span "-" at bounding box center [561, 241] width 4 height 10
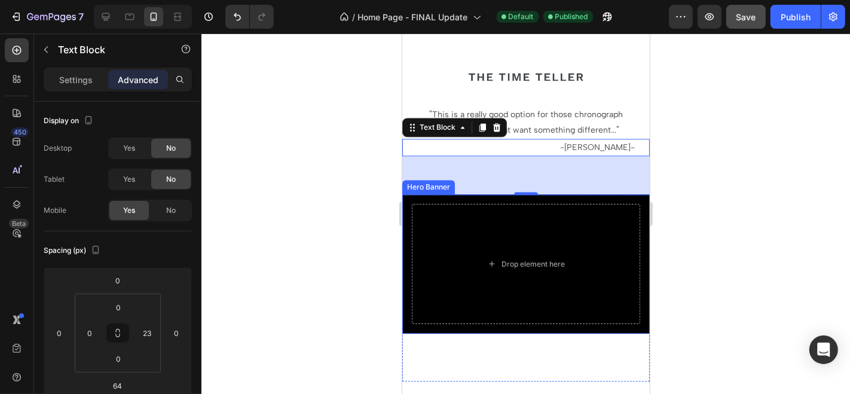
scroll to position [5884, 0]
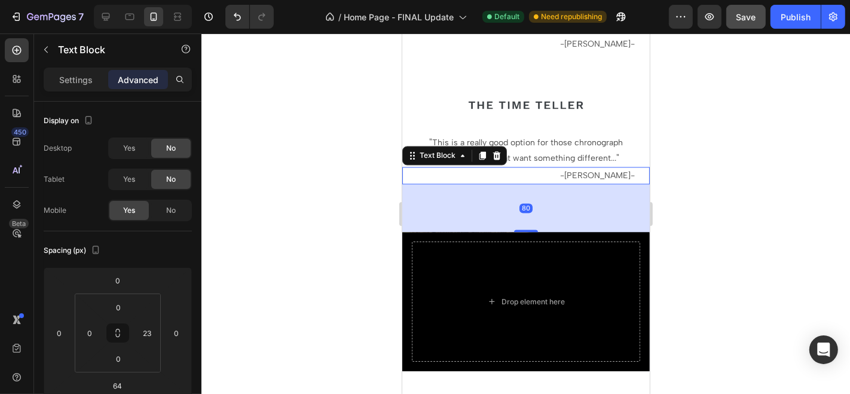
drag, startPoint x: 529, startPoint y: 198, endPoint x: 630, endPoint y: 127, distance: 123.8
click at [529, 229] on div at bounding box center [525, 230] width 24 height 2
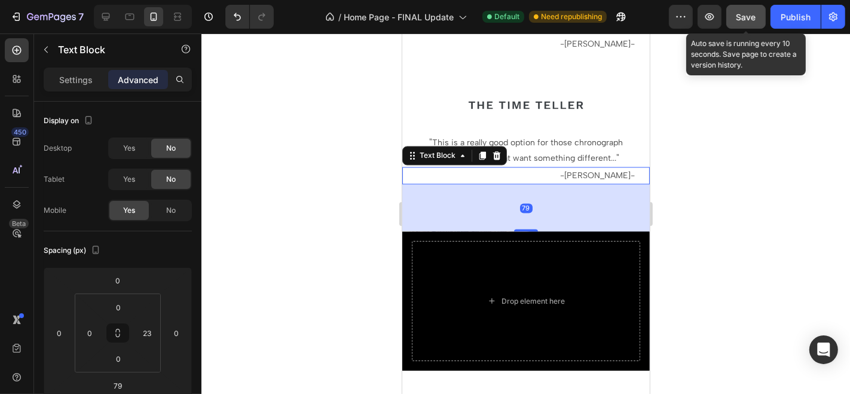
click at [743, 14] on span "Save" at bounding box center [746, 17] width 20 height 10
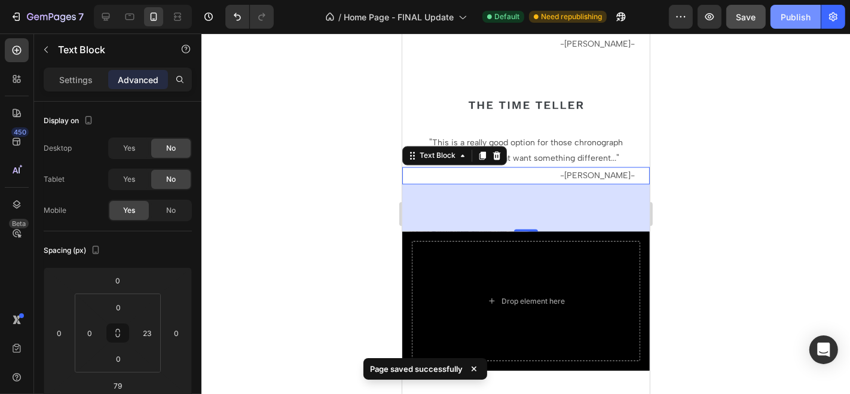
click at [783, 23] on button "Publish" at bounding box center [795, 17] width 50 height 24
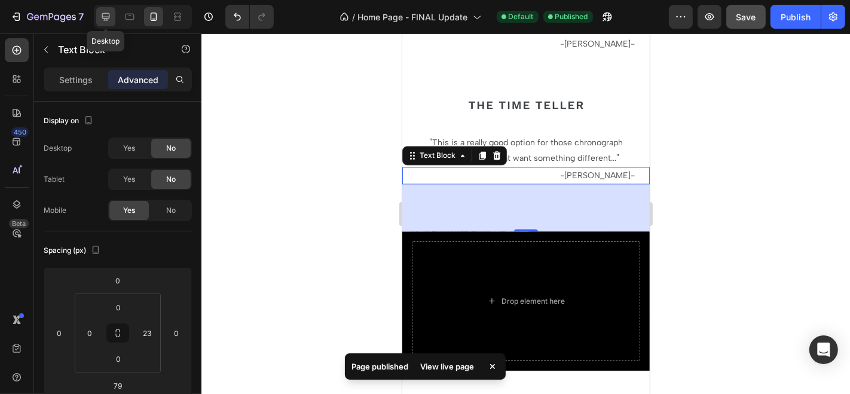
click at [107, 23] on div at bounding box center [105, 16] width 19 height 19
type input "64"
type input "0"
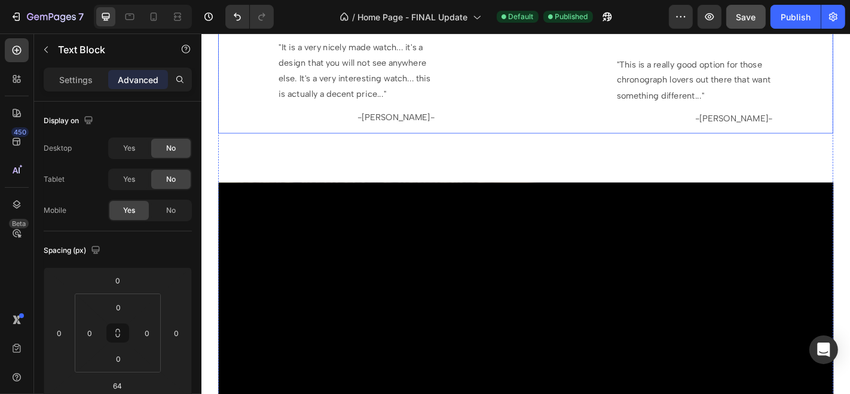
scroll to position [5033, 0]
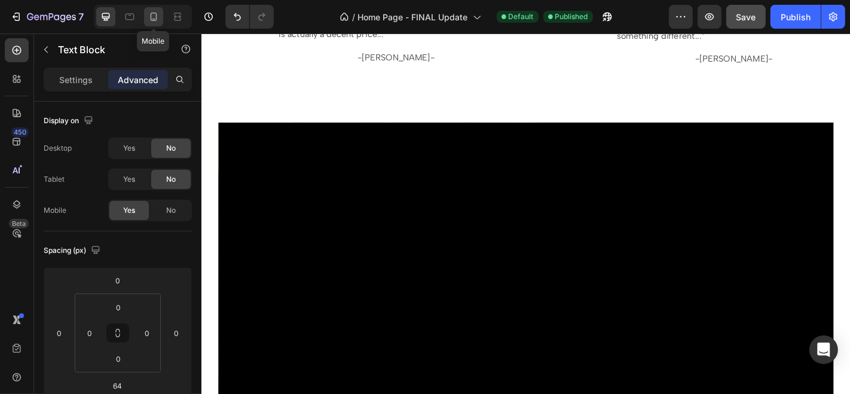
click at [154, 19] on icon at bounding box center [153, 19] width 3 height 1
type input "79"
type input "23"
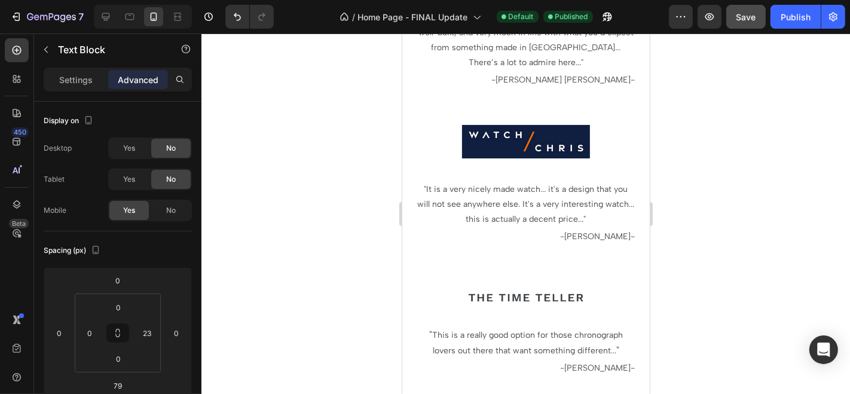
scroll to position [4617, 0]
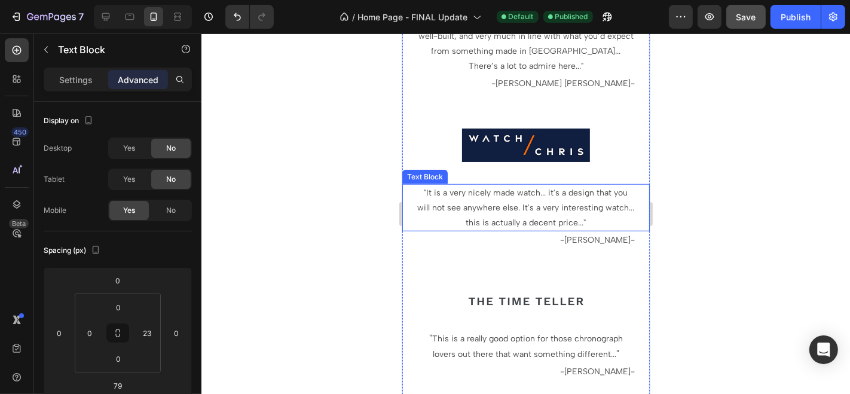
click at [523, 201] on span "... it's a design that you will not see anywhere else. It's a very interesting …" at bounding box center [525, 207] width 217 height 40
click at [474, 204] on span "... it's a design that you will not see anywhere else. It's a very interesting …" at bounding box center [525, 207] width 217 height 40
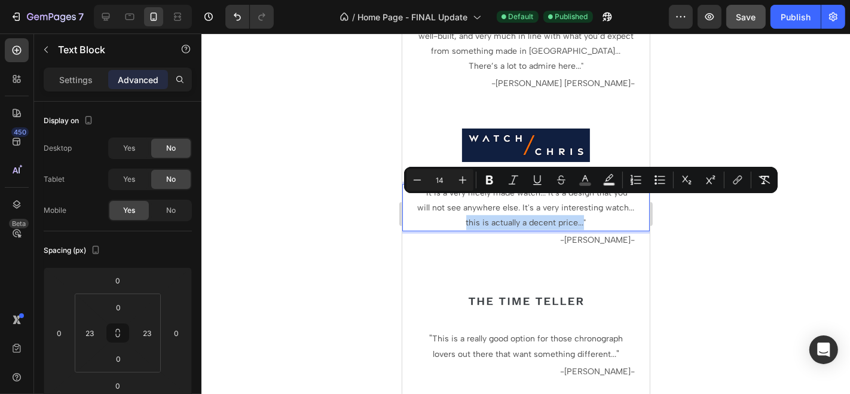
drag, startPoint x: 474, startPoint y: 204, endPoint x: 593, endPoint y: 203, distance: 118.3
click at [593, 203] on span "... it's a design that you will not see anywhere else. It's a very interesting …" at bounding box center [525, 207] width 217 height 40
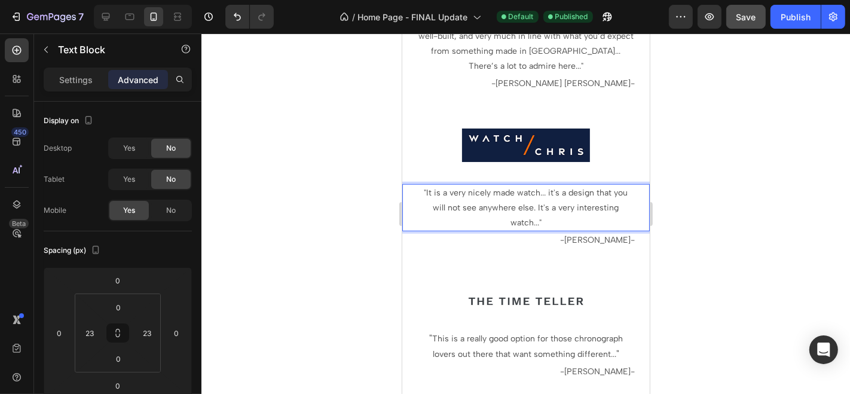
click at [685, 229] on div at bounding box center [525, 213] width 648 height 360
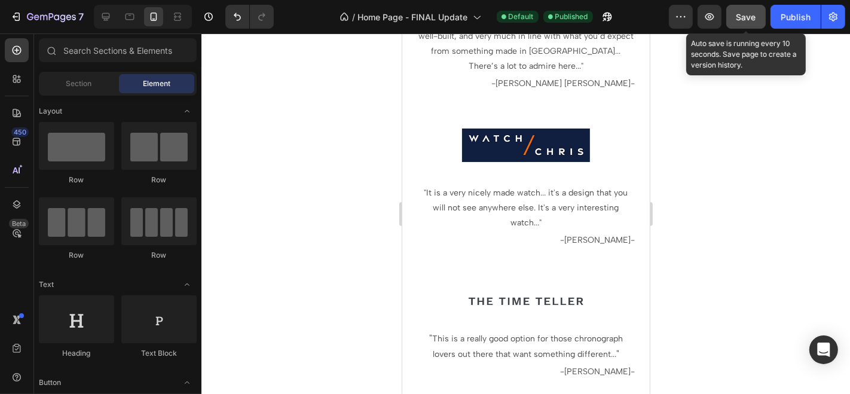
click at [743, 20] on span "Save" at bounding box center [746, 17] width 20 height 10
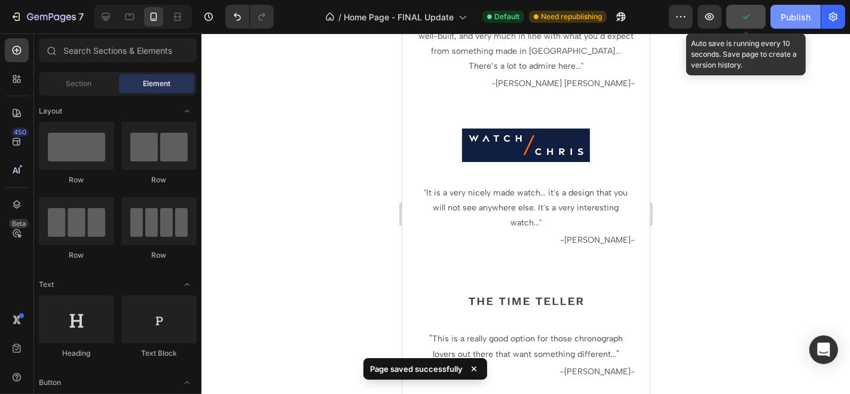
click at [789, 21] on div "Publish" at bounding box center [795, 17] width 30 height 13
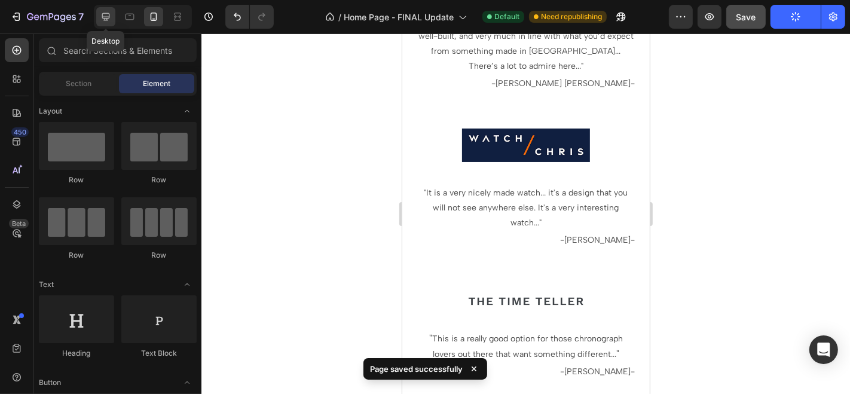
click at [101, 16] on icon at bounding box center [106, 17] width 12 height 12
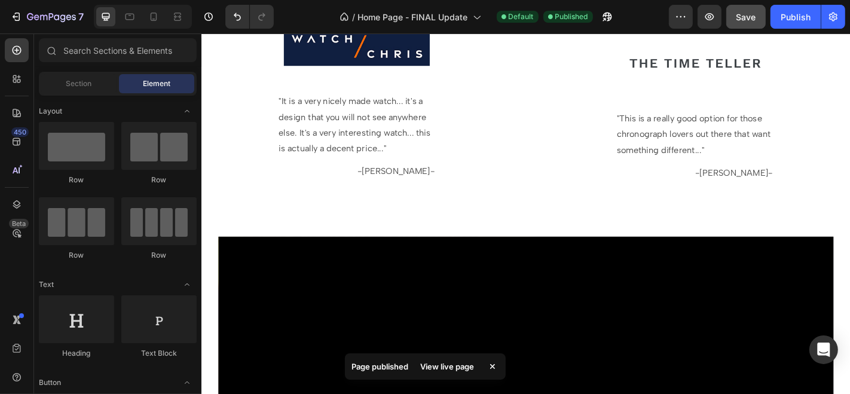
scroll to position [4814, 0]
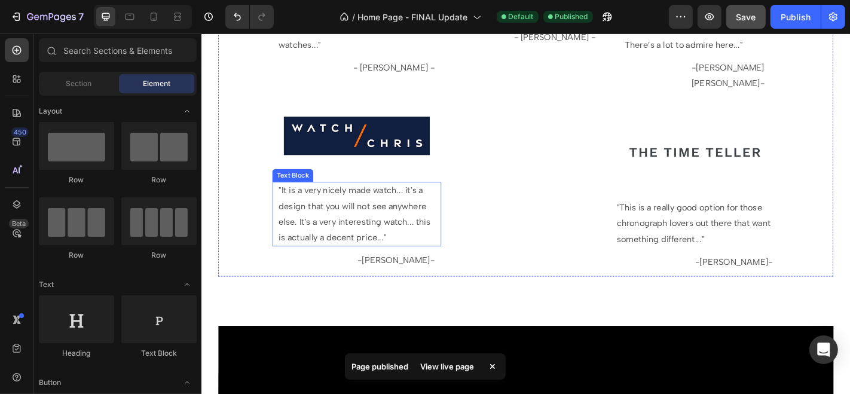
click at [438, 241] on span "... it's a design that you will not see anywhere else. It's a very interesting …" at bounding box center [370, 232] width 168 height 63
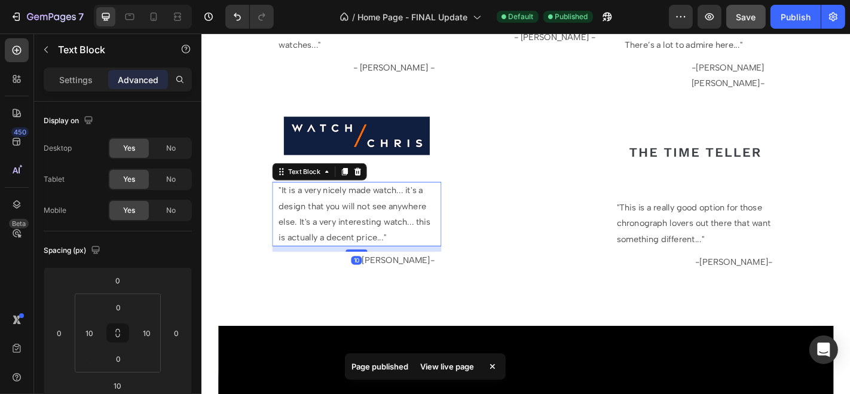
click at [438, 244] on span "... it's a design that you will not see anywhere else. It's a very interesting …" at bounding box center [370, 232] width 168 height 63
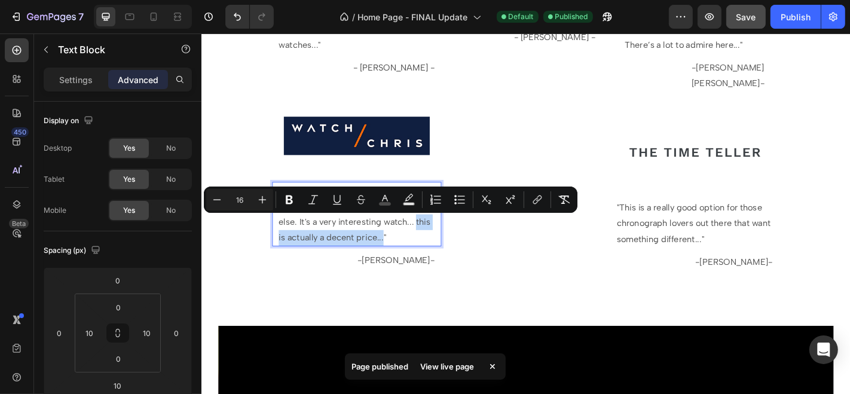
drag, startPoint x: 438, startPoint y: 243, endPoint x: 401, endPoint y: 261, distance: 40.6
click at [401, 261] on span "... it's a design that you will not see anywhere else. It's a very interesting …" at bounding box center [370, 232] width 168 height 63
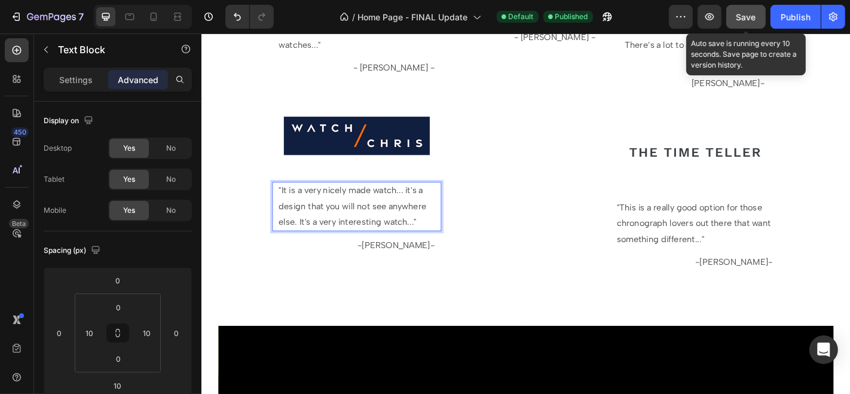
drag, startPoint x: 735, startPoint y: 18, endPoint x: 761, endPoint y: 18, distance: 25.7
click at [735, 18] on button "Save" at bounding box center [745, 17] width 39 height 24
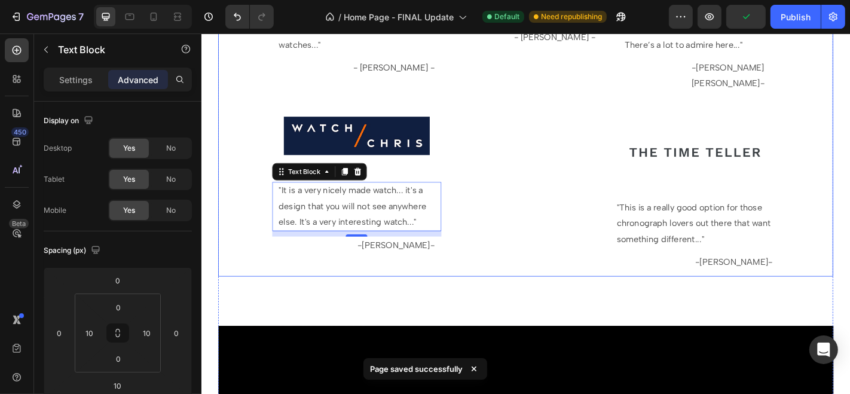
scroll to position [4614, 0]
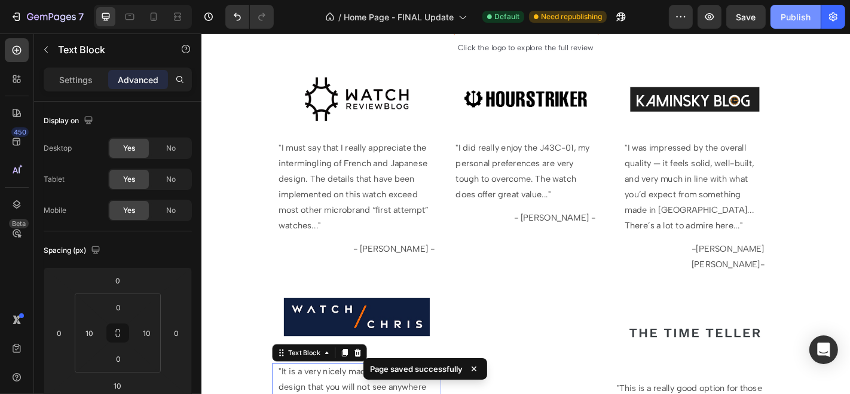
click at [793, 13] on div "Publish" at bounding box center [795, 17] width 30 height 13
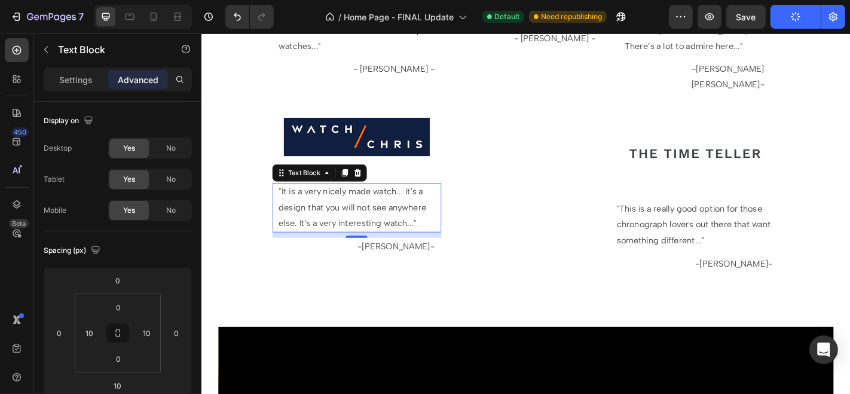
scroll to position [4814, 0]
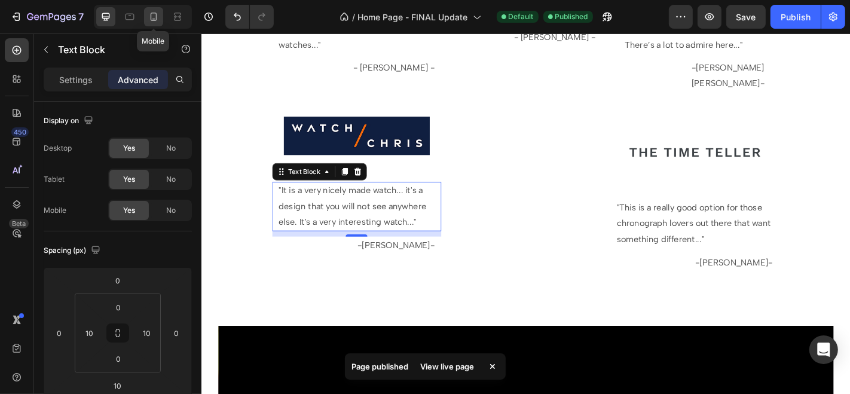
click at [154, 17] on icon at bounding box center [154, 17] width 12 height 12
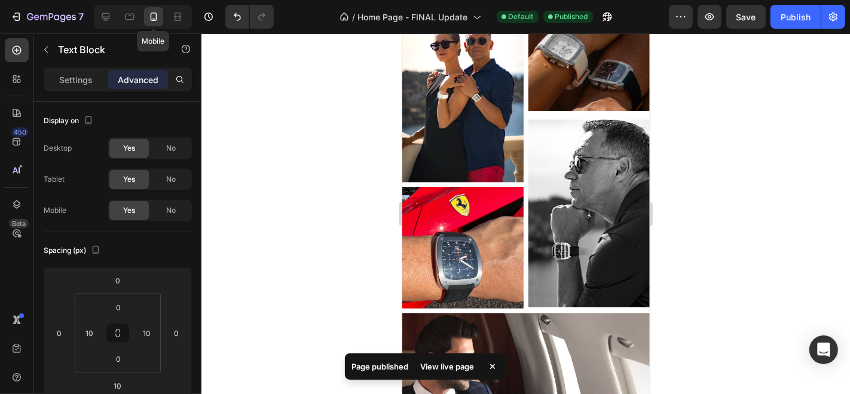
scroll to position [3501, 0]
